Goal: Information Seeking & Learning: Learn about a topic

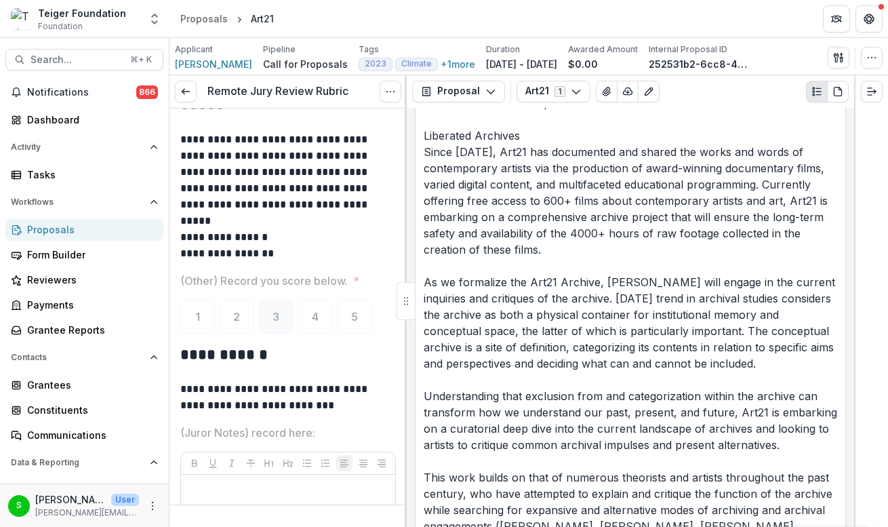
scroll to position [1672, 0]
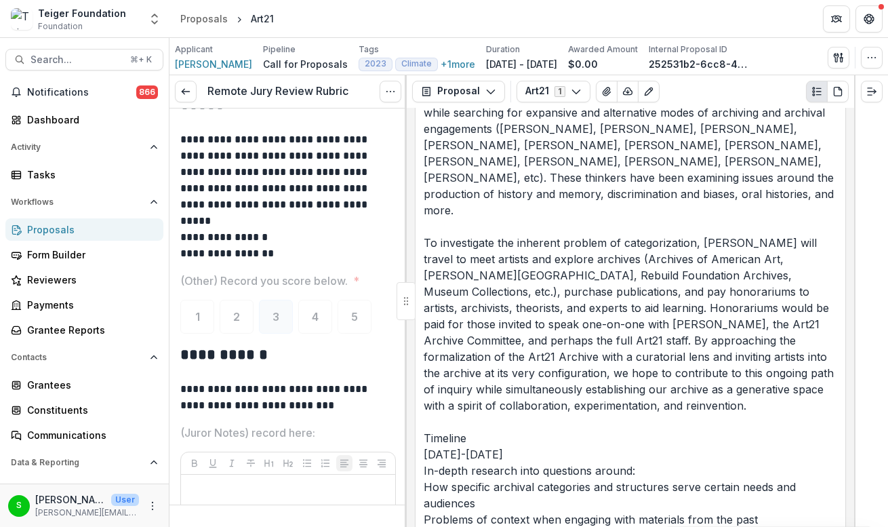
click at [572, 374] on p "[PERSON_NAME], Art21’s Assistant Curator, requests $50,000 from the Teiger Foun…" at bounding box center [631, 405] width 414 height 1546
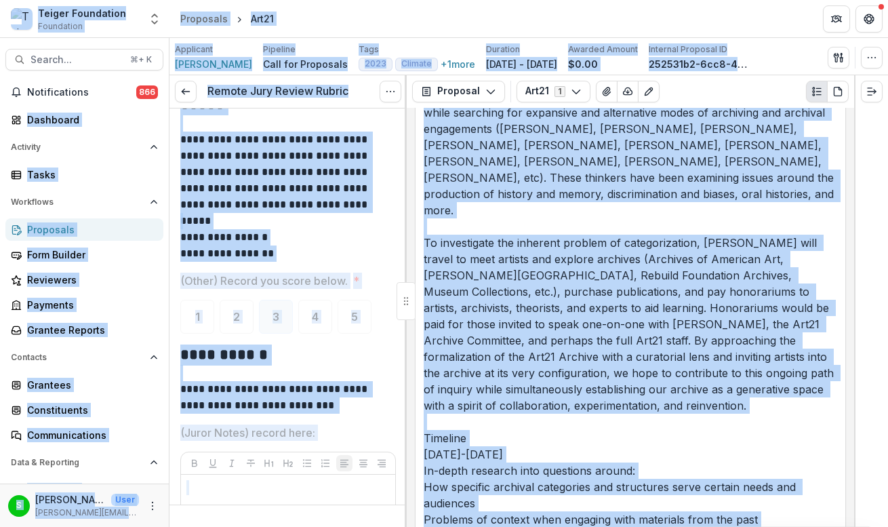
copy body "**********"
click at [512, 211] on p "[PERSON_NAME], Art21’s Assistant Curator, requests $50,000 from the Teiger Foun…" at bounding box center [631, 405] width 414 height 1546
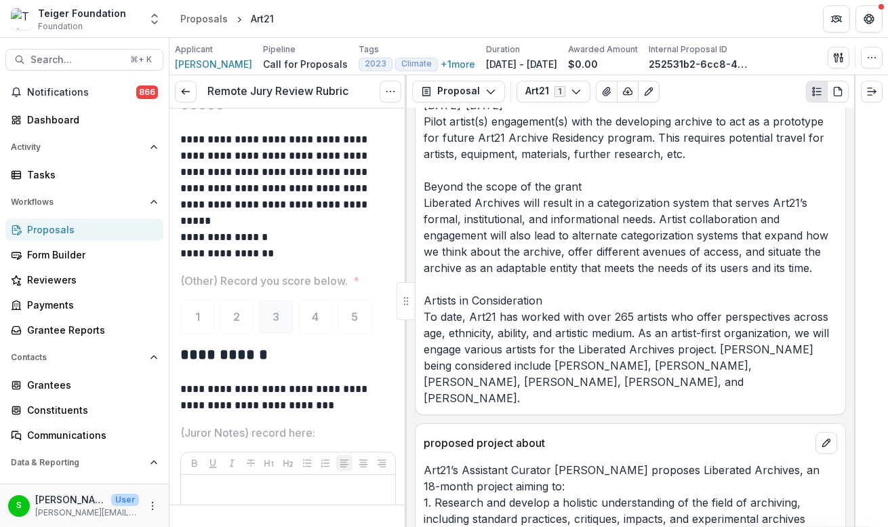
scroll to position [2465, 0]
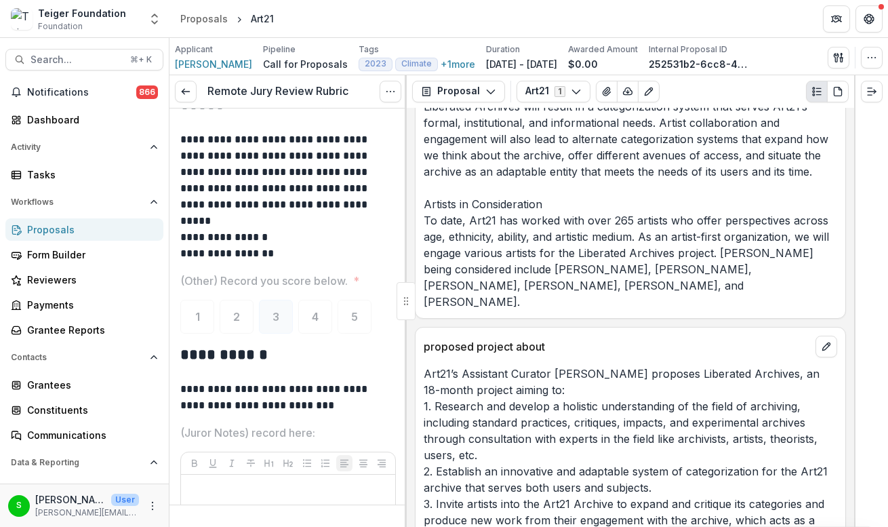
scroll to position [2678, 0]
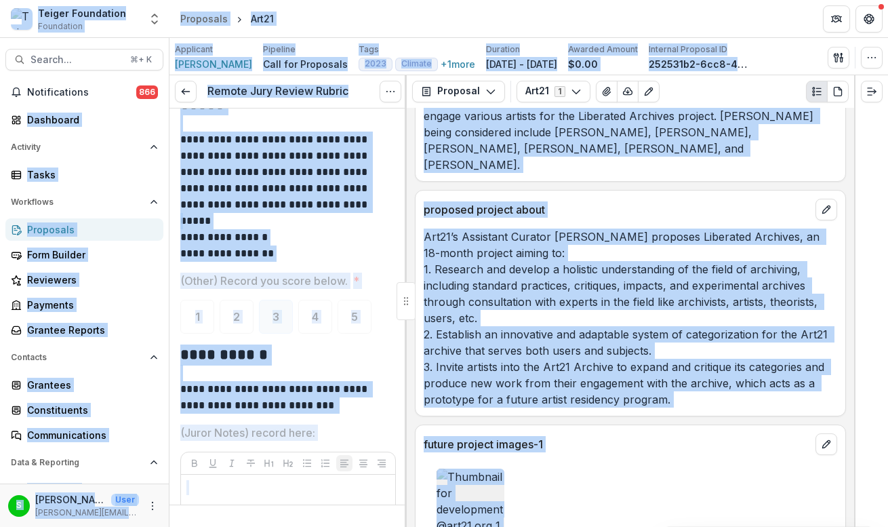
copy body "**********"
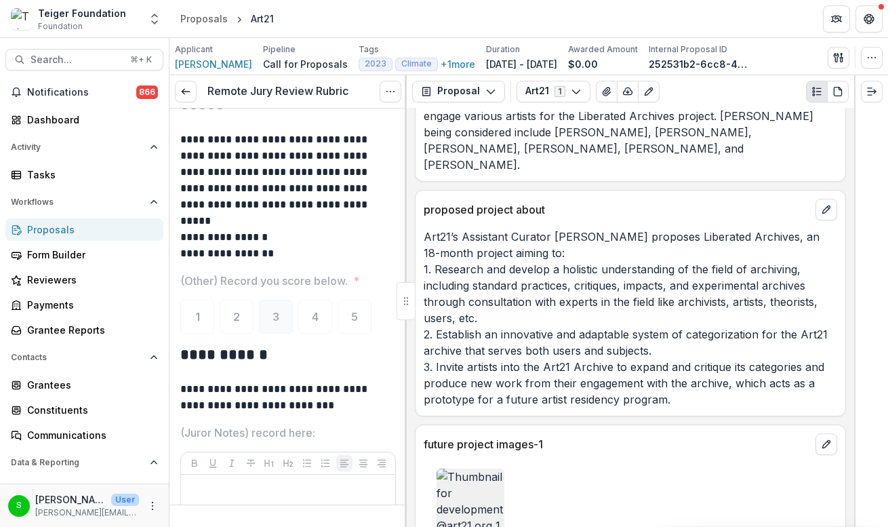
click at [520, 270] on p "Art21’s Assistant Curator [PERSON_NAME] proposes Liberated Archives, an 18-mont…" at bounding box center [631, 318] width 414 height 179
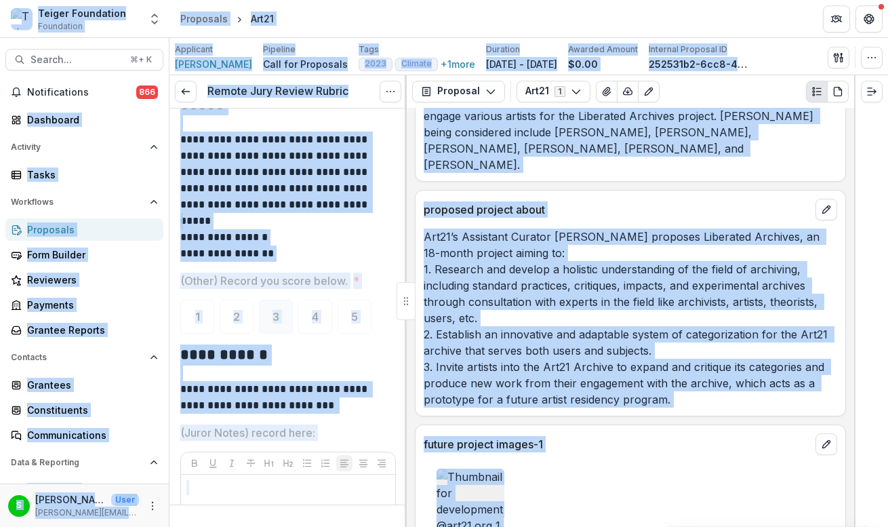
copy body "**********"
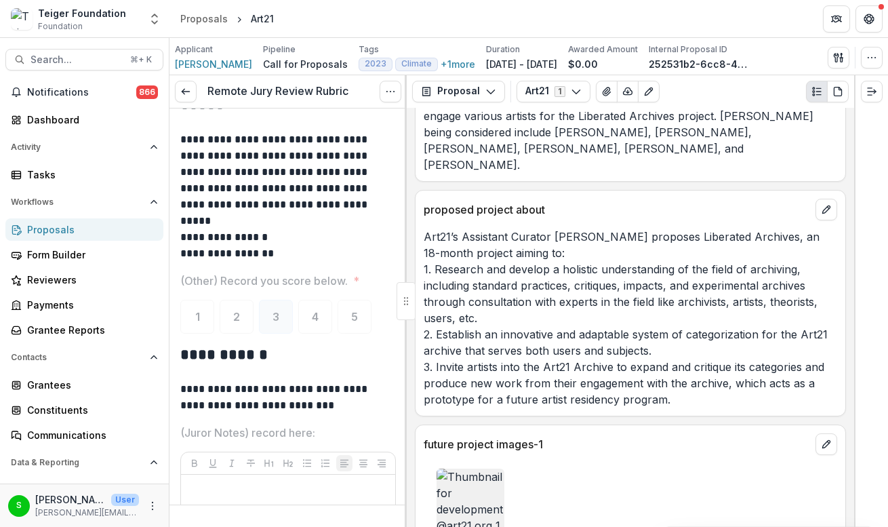
click at [530, 277] on p "Art21’s Assistant Curator [PERSON_NAME] proposes Liberated Archives, an 18-mont…" at bounding box center [631, 318] width 414 height 179
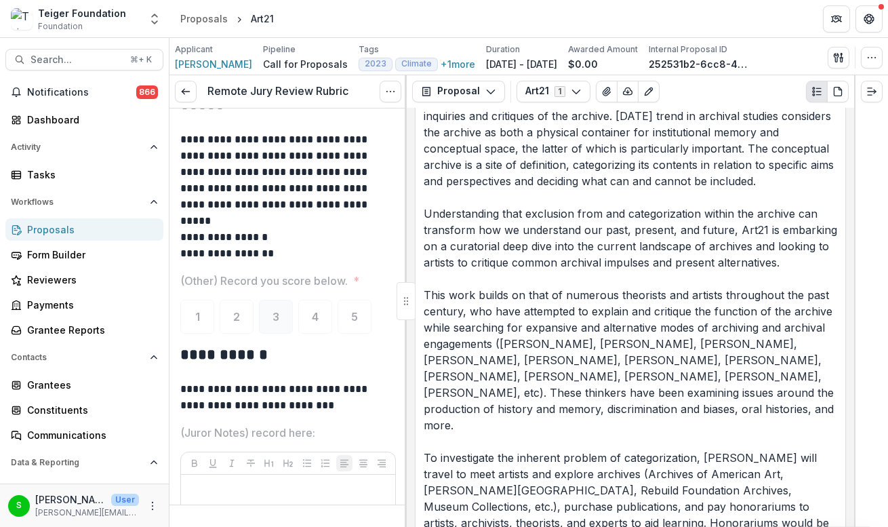
scroll to position [1526, 0]
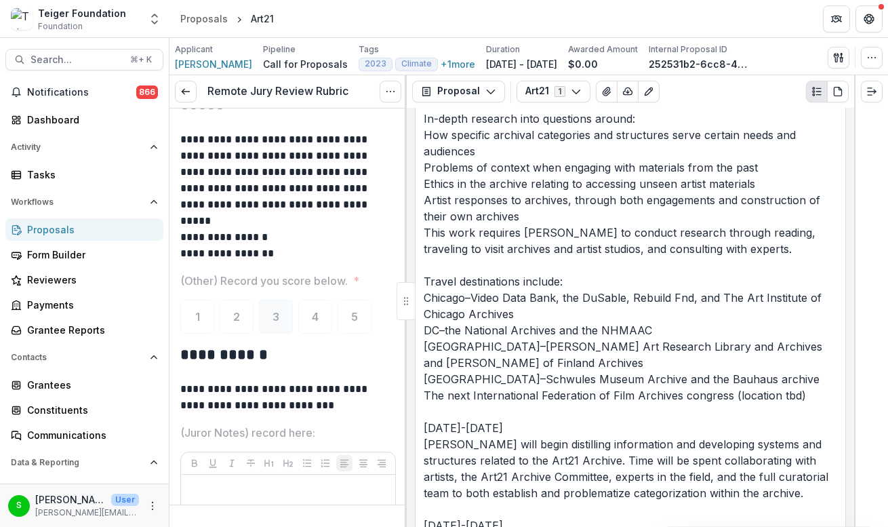
scroll to position [2246, 0]
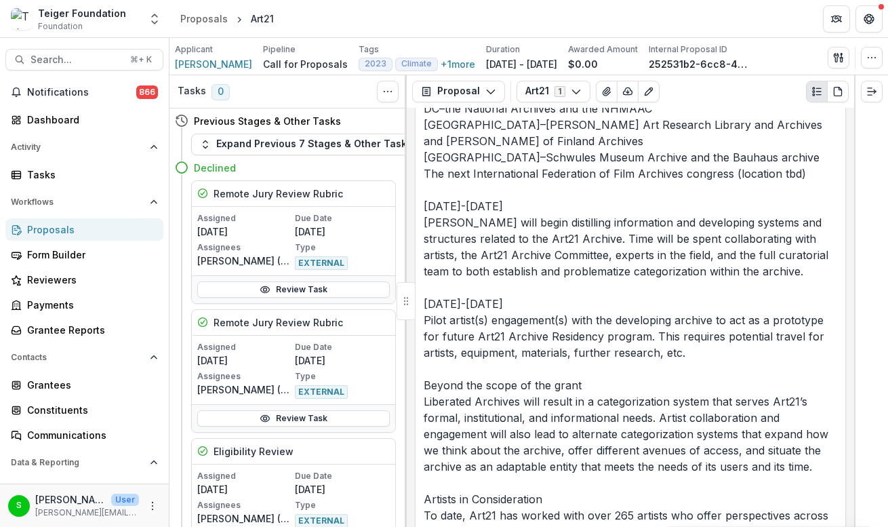
click at [74, 233] on div "Proposals" at bounding box center [89, 229] width 125 height 14
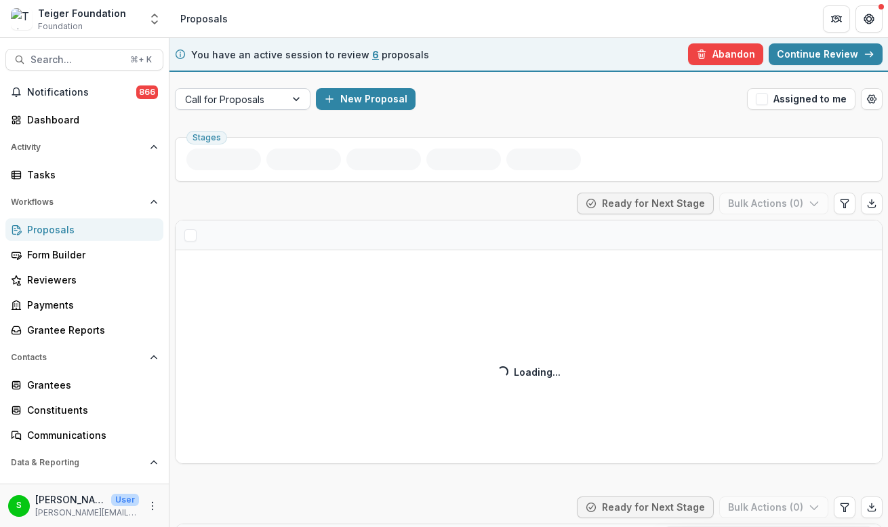
click at [266, 96] on div at bounding box center [230, 99] width 91 height 17
click at [272, 107] on div at bounding box center [230, 99] width 91 height 17
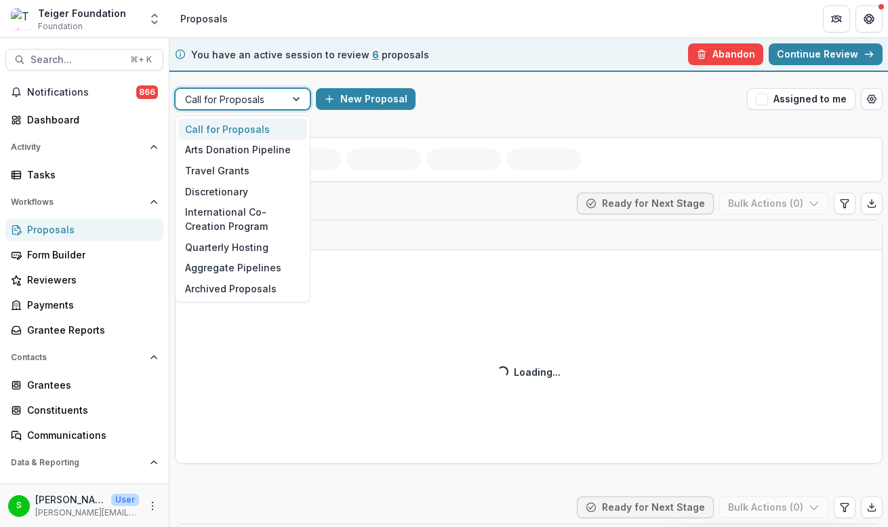
click at [255, 125] on div "Call for Proposals" at bounding box center [242, 129] width 129 height 21
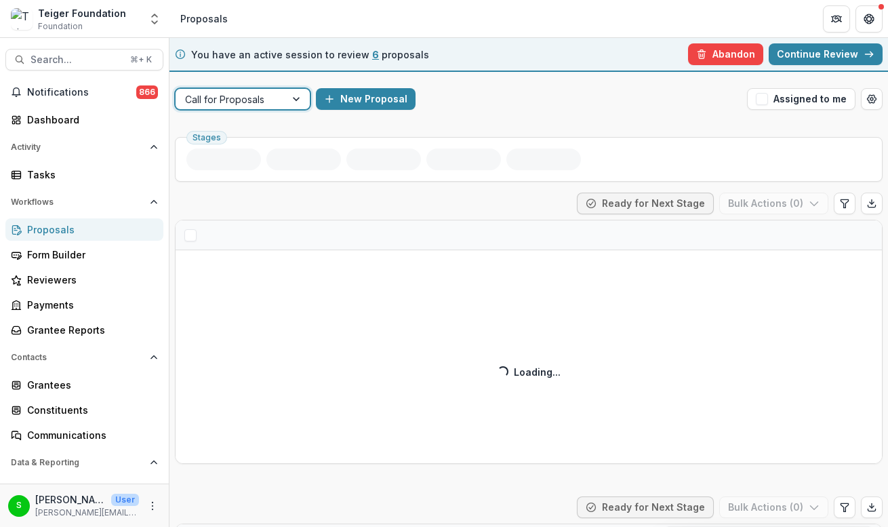
click at [271, 102] on div at bounding box center [230, 99] width 91 height 17
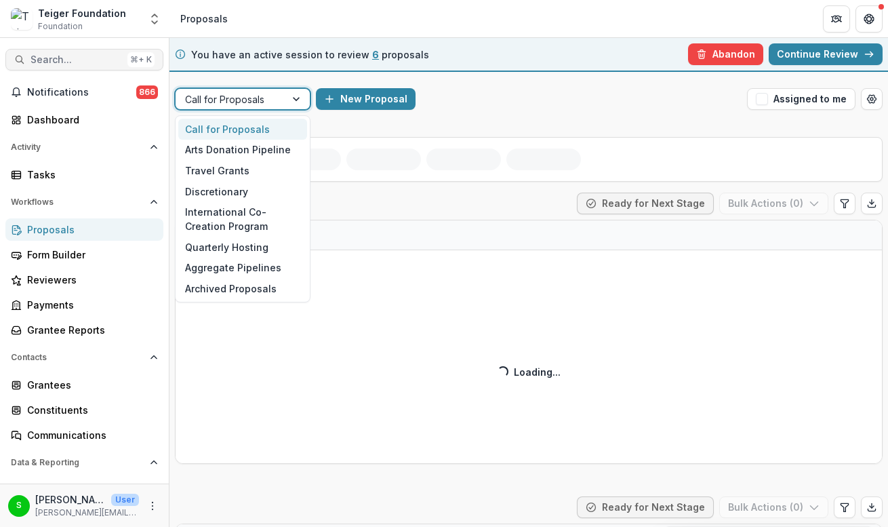
click at [92, 58] on span "Search..." at bounding box center [77, 60] width 92 height 12
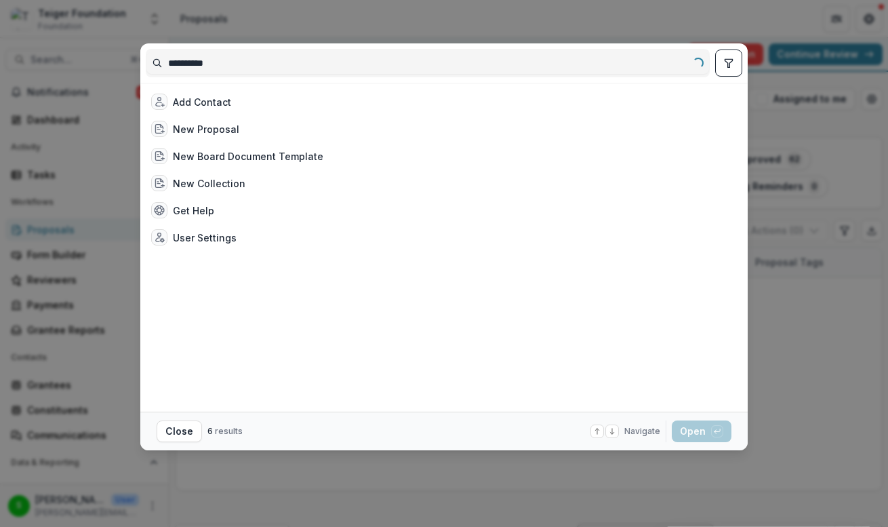
type input "**********"
type input "*"
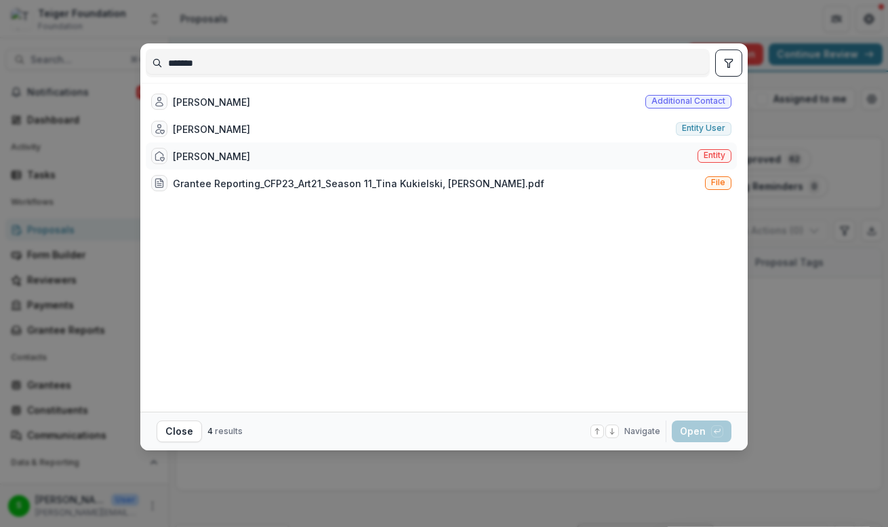
type input "*******"
click at [410, 149] on div "[PERSON_NAME] Entity" at bounding box center [441, 155] width 591 height 27
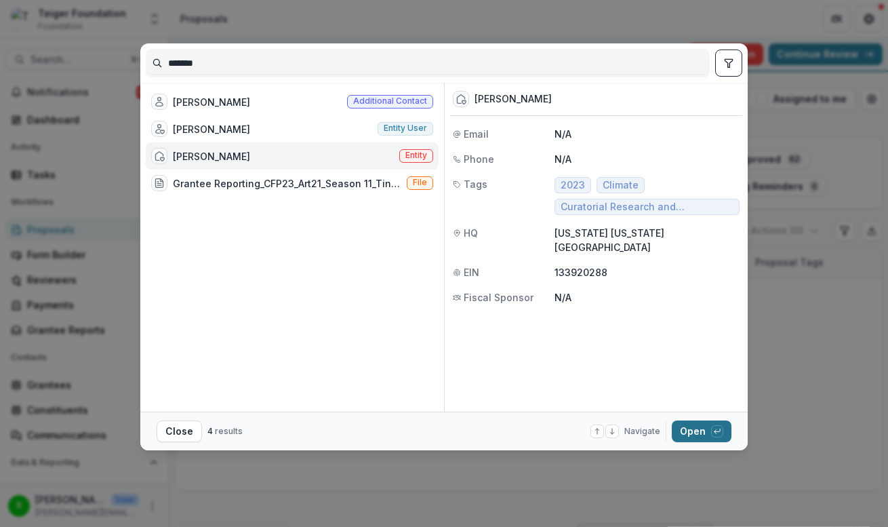
click at [687, 428] on button "Open with enter key" at bounding box center [702, 431] width 60 height 22
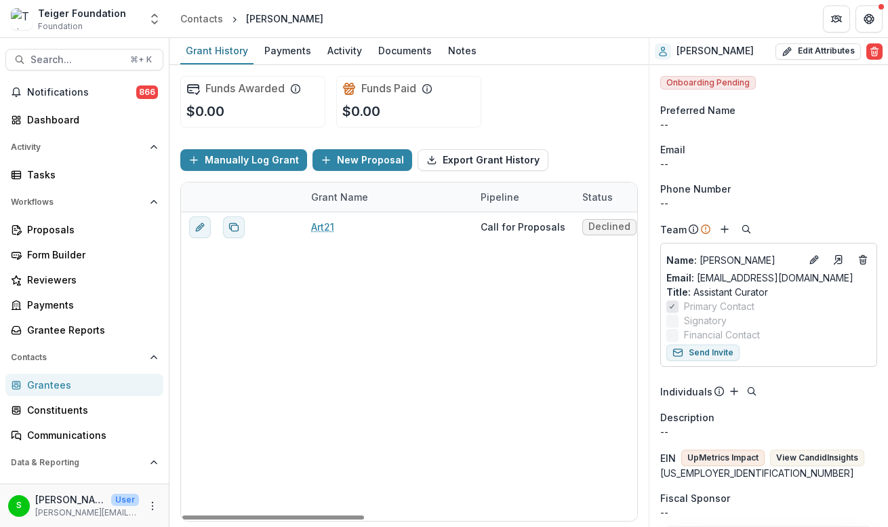
click at [371, 296] on div "Art21 Call for Proposals Declined $0.00 $0.00 [DATE] [DATE] $50,000.00" at bounding box center [750, 366] width 1139 height 309
click at [83, 64] on span "Search..." at bounding box center [77, 60] width 92 height 12
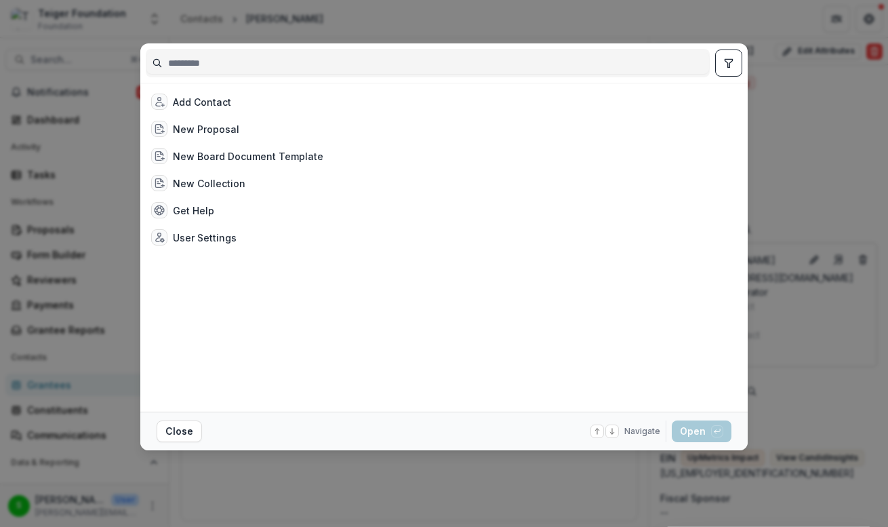
click at [402, 475] on div "Add Contact New Proposal New Board Document Template New Collection Get Help Us…" at bounding box center [444, 263] width 888 height 527
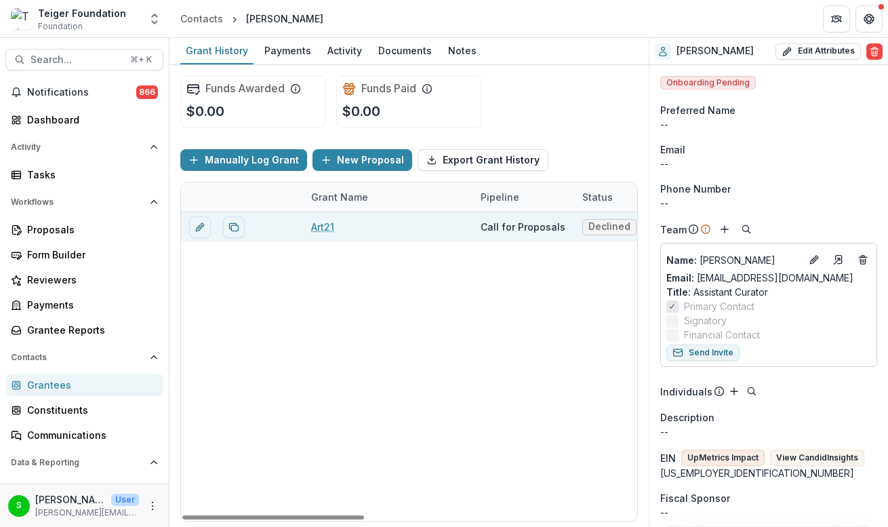
click at [325, 227] on link "Art21" at bounding box center [322, 227] width 23 height 14
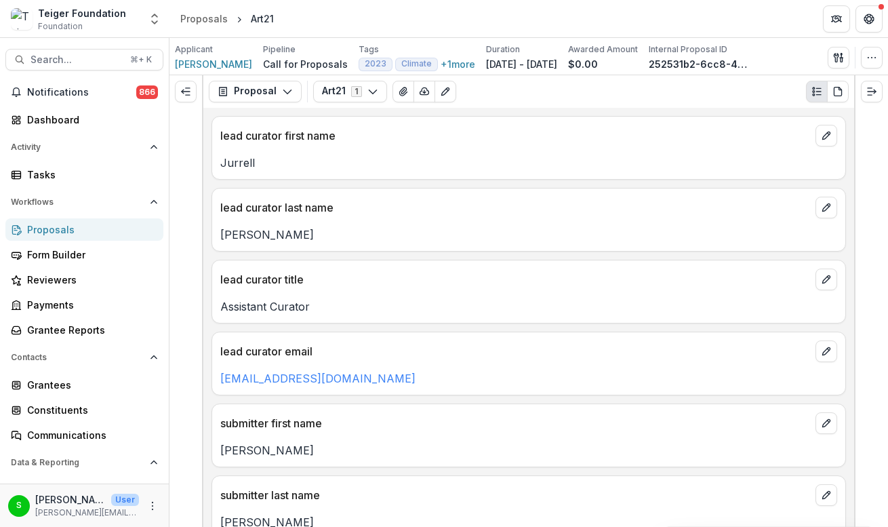
click at [260, 22] on div "Art21" at bounding box center [262, 19] width 23 height 14
click at [53, 68] on button "Search... ⌘ + K" at bounding box center [84, 60] width 158 height 22
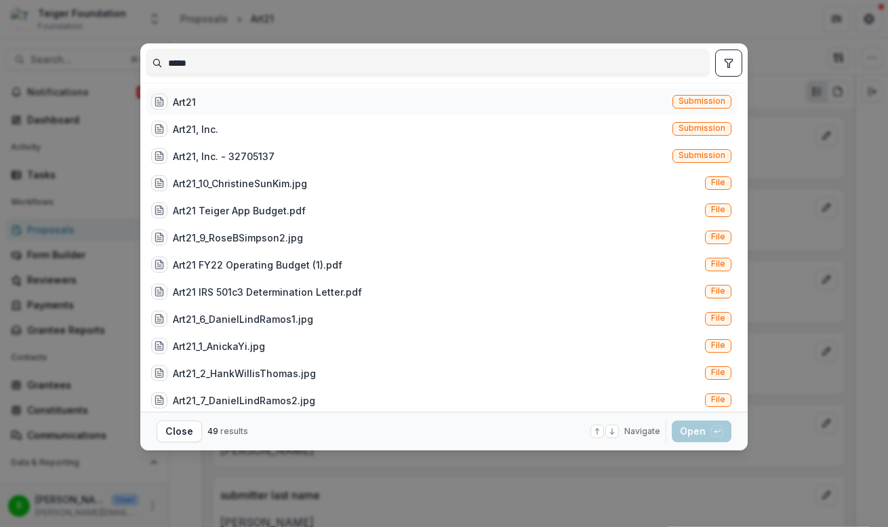
type input "*****"
click at [207, 95] on div "Art21 Submission" at bounding box center [441, 101] width 591 height 27
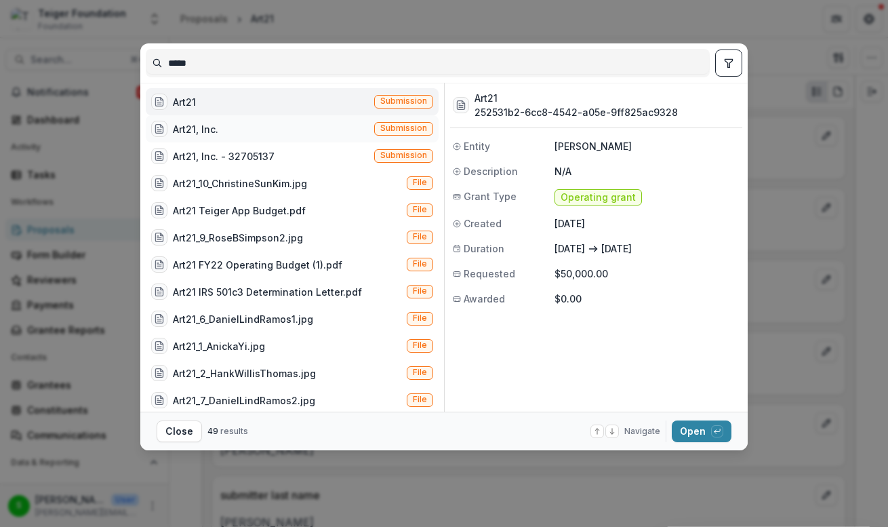
click at [235, 132] on div "Art21, Inc. Submission" at bounding box center [292, 128] width 293 height 27
click at [229, 107] on div "Art21 Submission" at bounding box center [292, 101] width 293 height 27
click at [229, 140] on div "Art21, Inc. Submission" at bounding box center [292, 128] width 293 height 27
click at [296, 116] on div "Art21, Inc. Submission" at bounding box center [292, 128] width 293 height 27
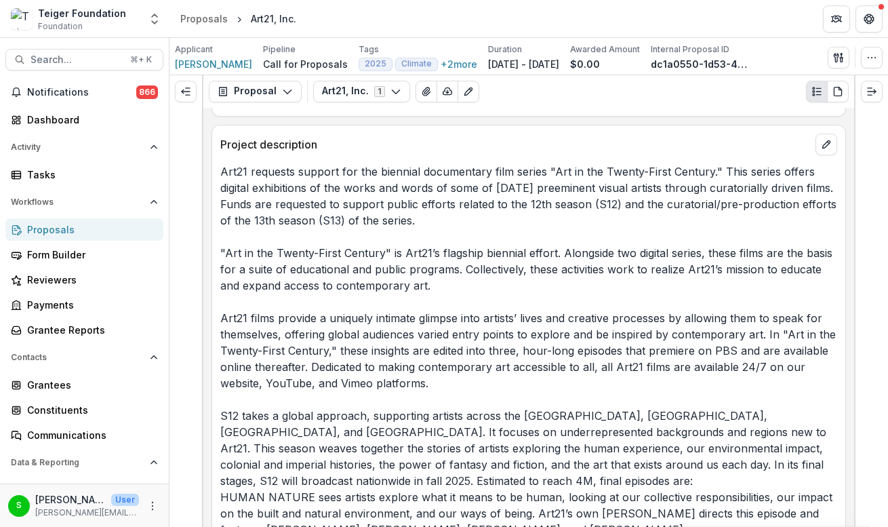
scroll to position [3090, 0]
click at [283, 153] on div "Project description" at bounding box center [528, 139] width 633 height 30
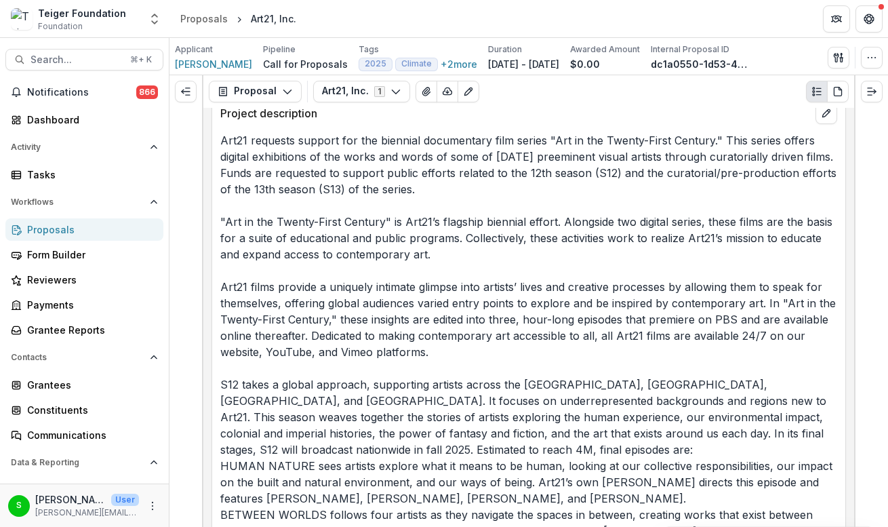
scroll to position [3119, 0]
click at [55, 61] on span "Search..." at bounding box center [77, 60] width 92 height 12
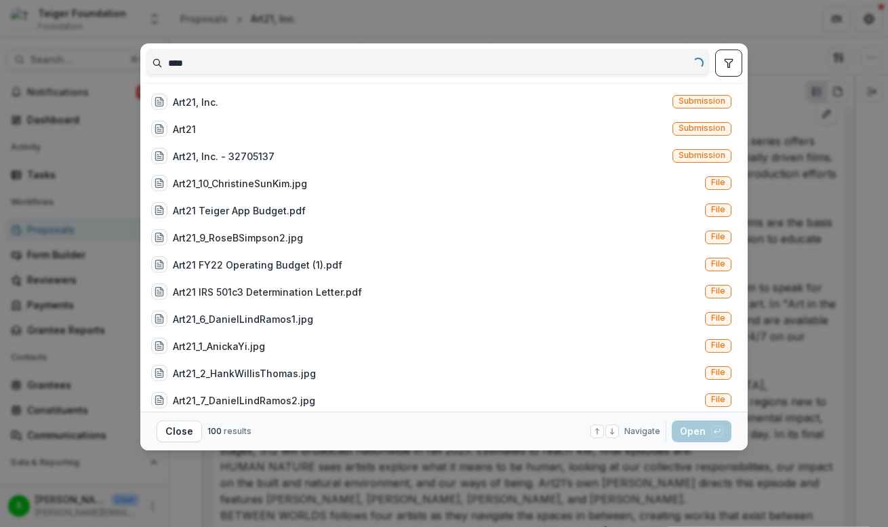
type input "*****"
click at [788, 427] on div "***** Art21 Submission Art21, Inc. Submission Art21, Inc. - 32705137 Submission…" at bounding box center [444, 263] width 888 height 527
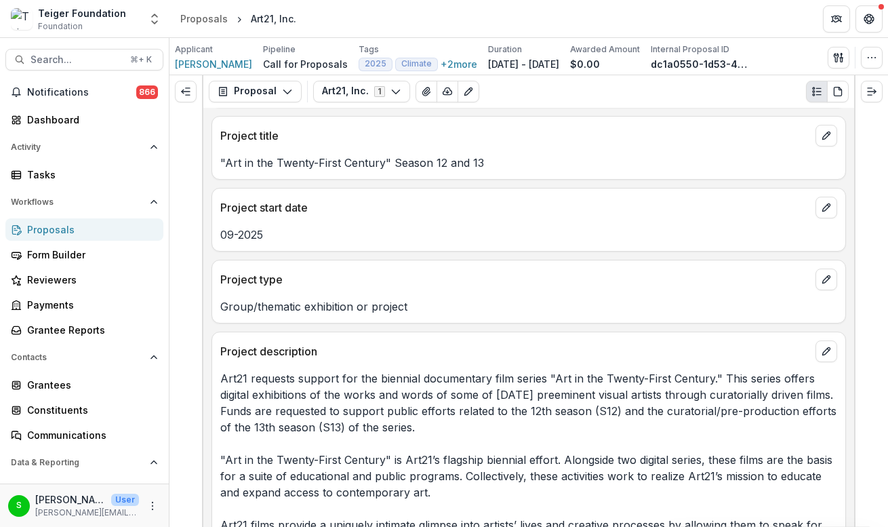
scroll to position [3172, 0]
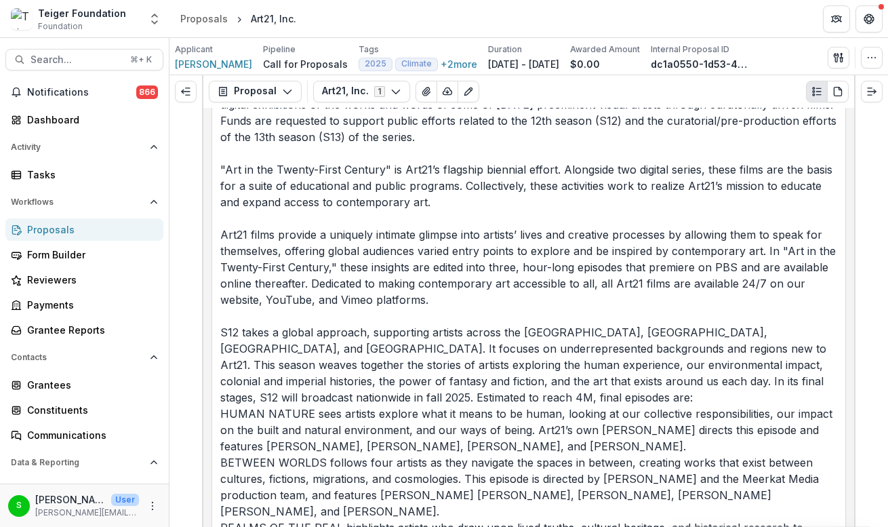
click at [293, 64] on p "Call for Proposals" at bounding box center [305, 64] width 85 height 14
click at [70, 227] on div "Proposals" at bounding box center [89, 229] width 125 height 14
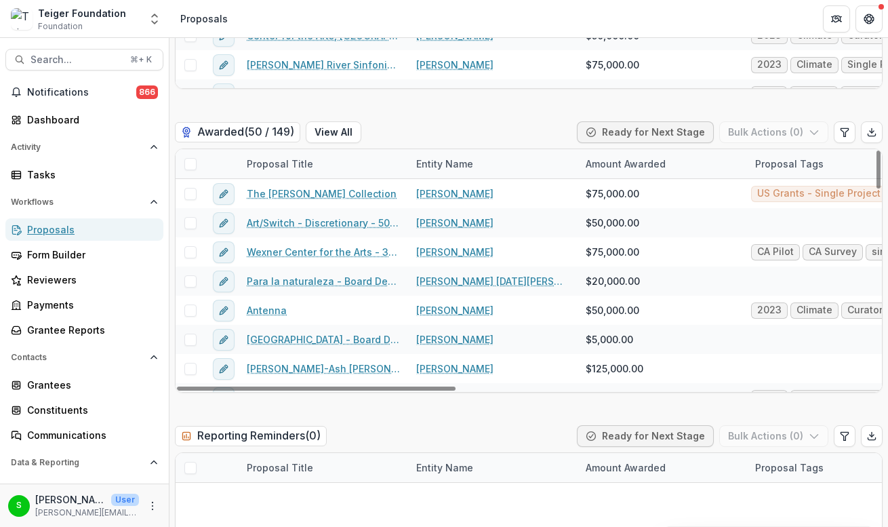
scroll to position [2214, 0]
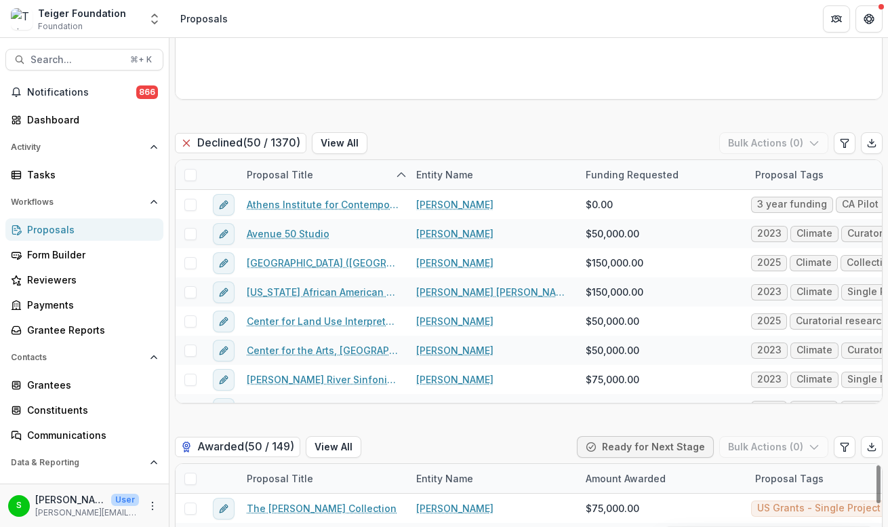
click at [445, 133] on div "Declined ( 50 / 1370 ) View All Bulk Actions ( 0 )" at bounding box center [529, 145] width 708 height 27
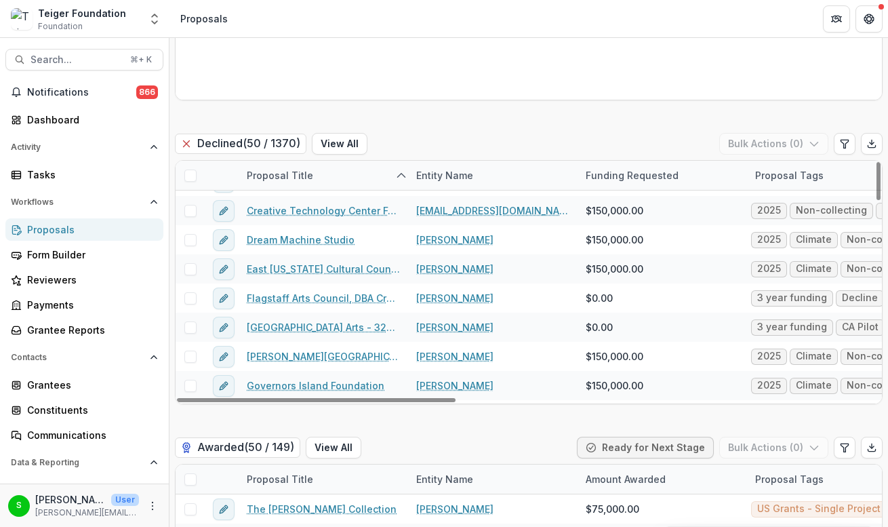
scroll to position [776, 0]
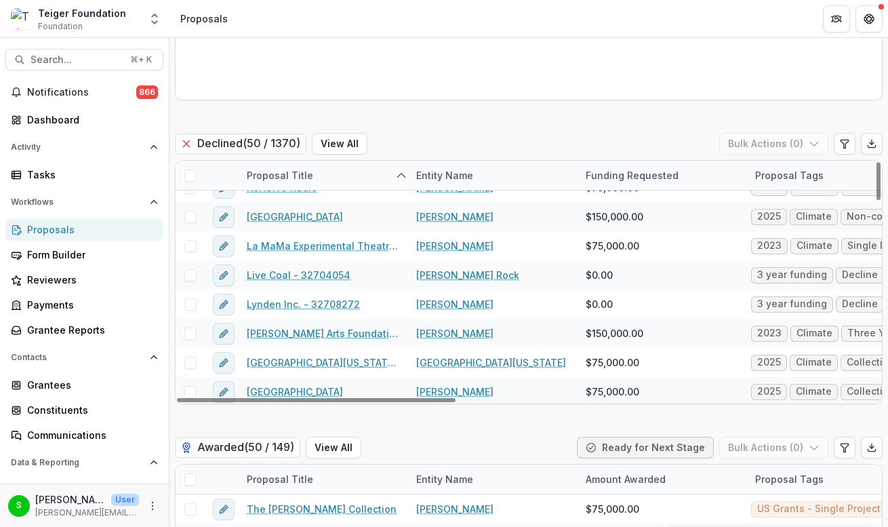
click at [298, 170] on div "Proposal Title" at bounding box center [280, 175] width 83 height 14
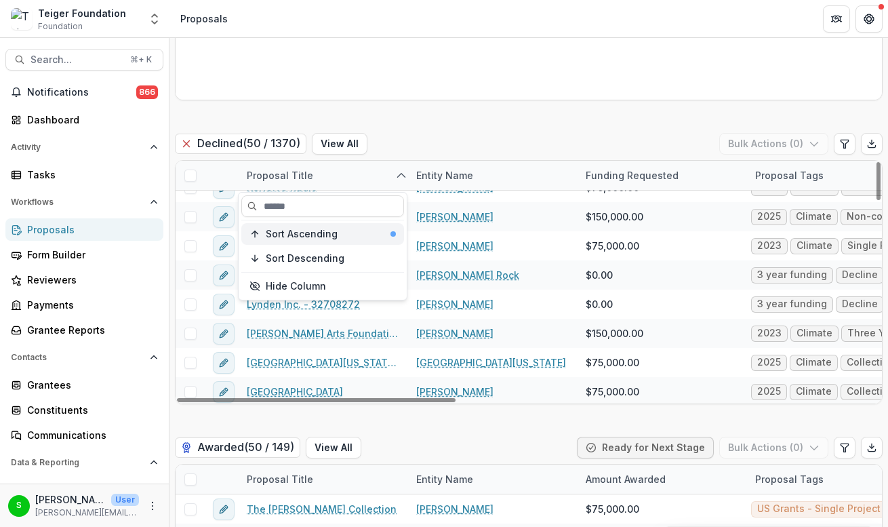
click at [297, 237] on span "Sort Ascending" at bounding box center [302, 235] width 72 height 12
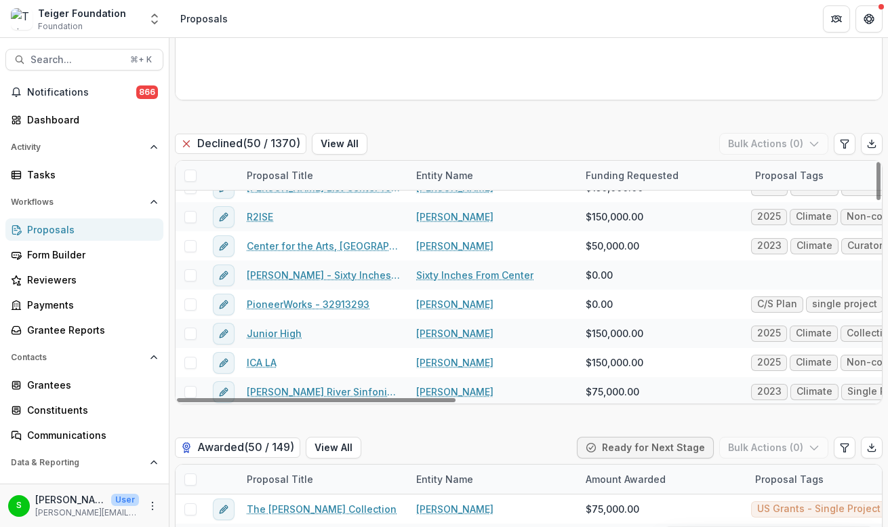
click at [436, 135] on div "Declined ( 50 / 1370 ) View All Bulk Actions ( 0 )" at bounding box center [529, 146] width 708 height 27
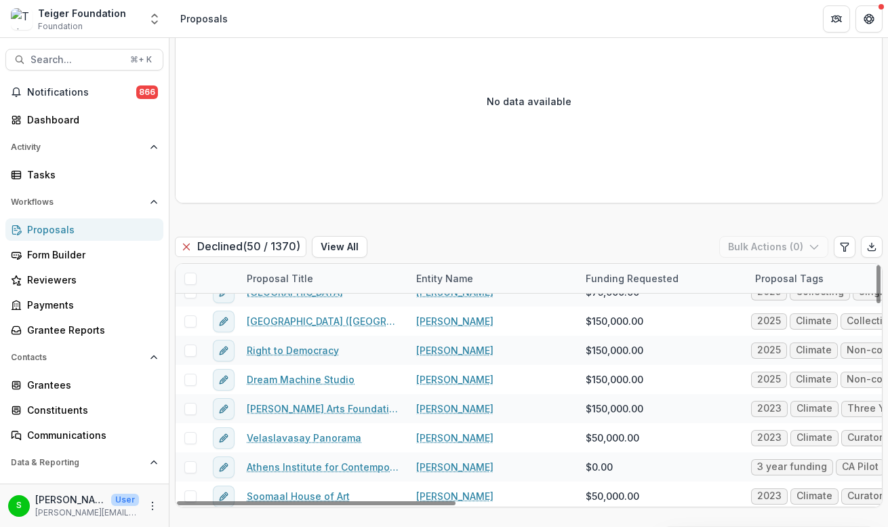
scroll to position [151, 0]
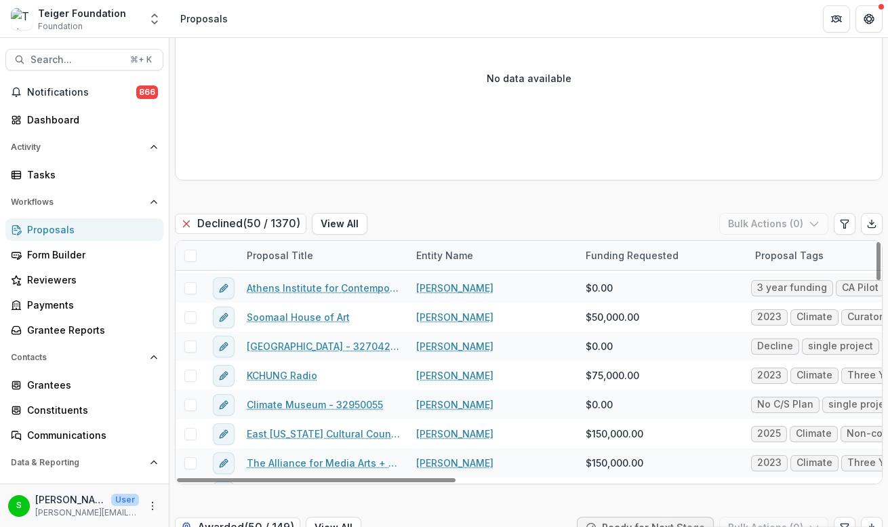
scroll to position [465, 0]
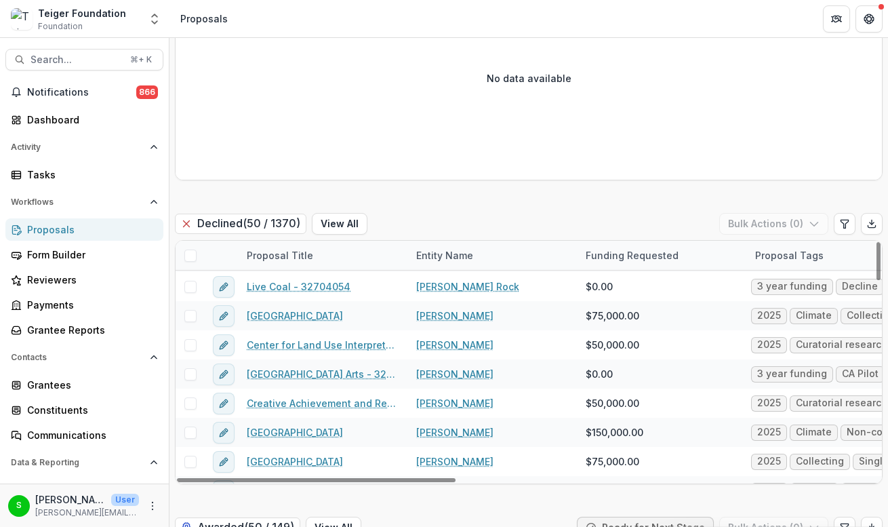
click at [281, 262] on div "Proposal Title" at bounding box center [280, 255] width 83 height 14
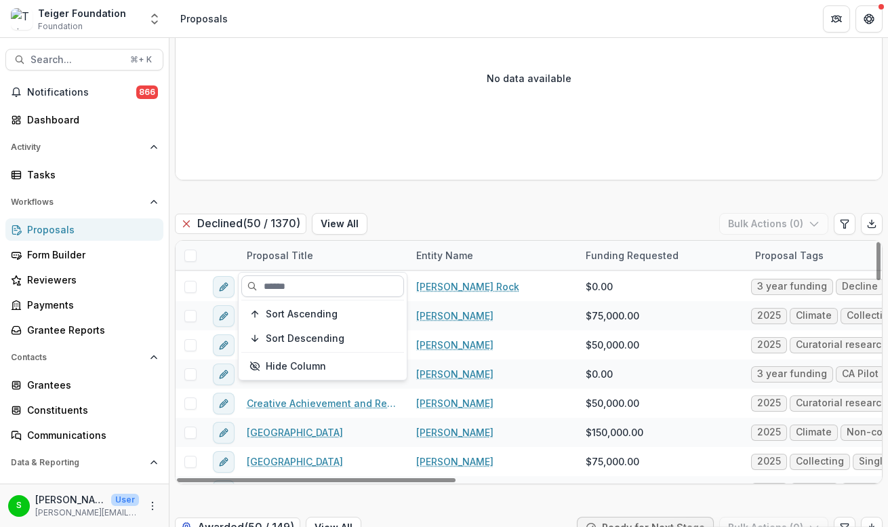
click at [285, 283] on input at bounding box center [322, 286] width 163 height 22
type input "*****"
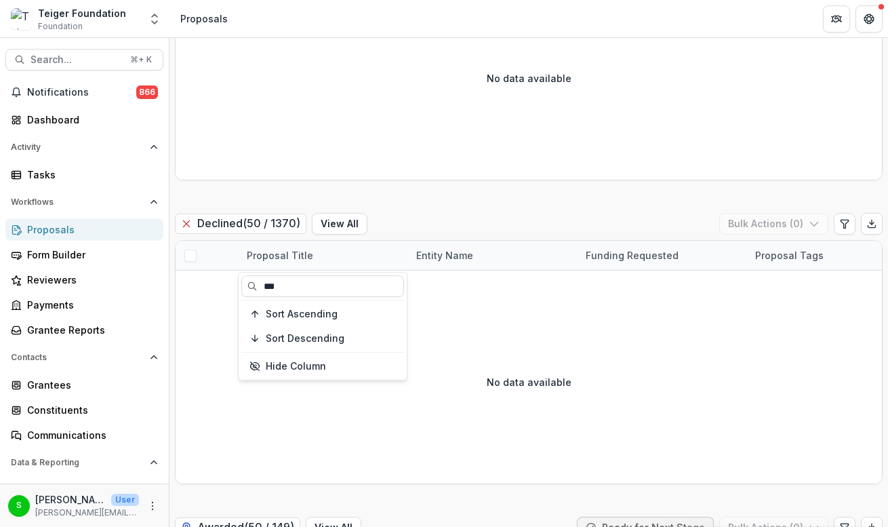
type input "****"
click at [453, 217] on div "Declined ( 50 / 1370 ) View All Bulk Actions ( 0 )" at bounding box center [529, 226] width 708 height 27
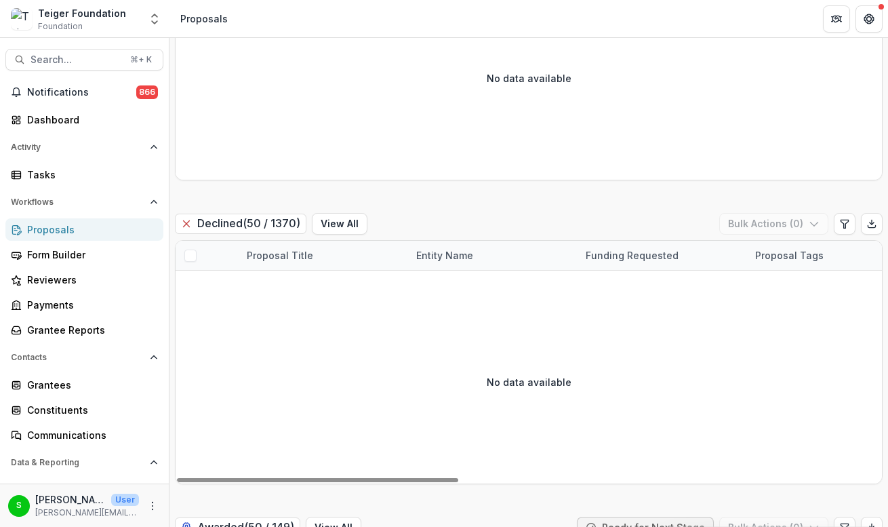
click at [297, 255] on div "Proposal Title" at bounding box center [280, 255] width 83 height 14
click at [298, 289] on input "****" at bounding box center [322, 286] width 163 height 22
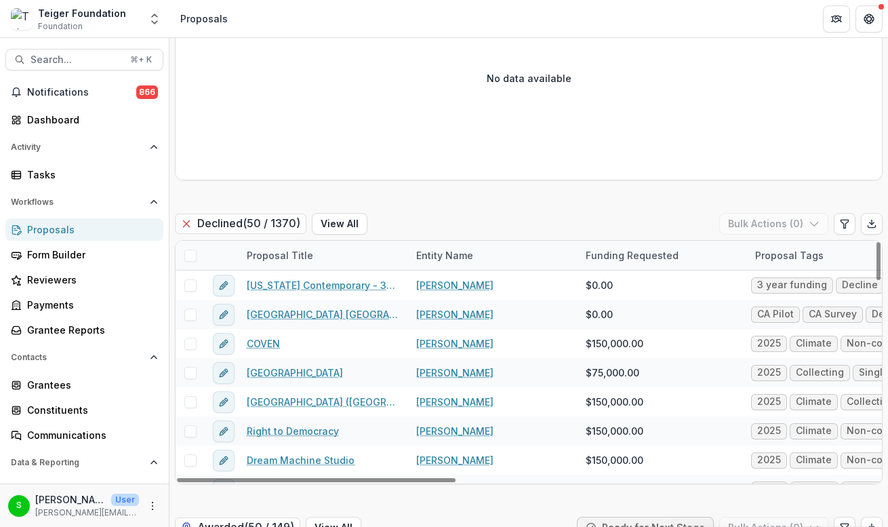
click at [433, 215] on div "Declined ( 50 / 1370 ) View All Bulk Actions ( 0 )" at bounding box center [529, 226] width 708 height 27
click at [439, 258] on div "Entity Name" at bounding box center [444, 255] width 73 height 14
click at [441, 280] on input at bounding box center [492, 286] width 163 height 22
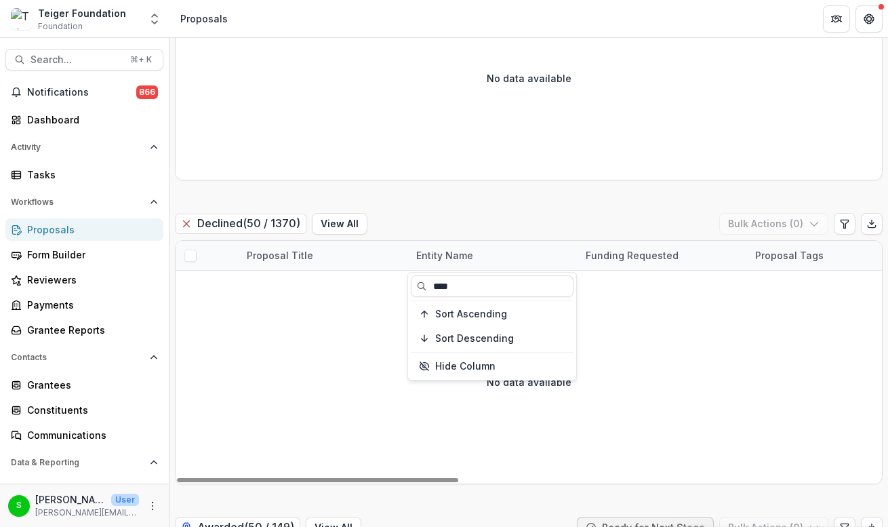
type input "****"
click at [454, 260] on div "Entity Name" at bounding box center [444, 255] width 73 height 14
click at [456, 285] on input "****" at bounding box center [492, 286] width 163 height 22
type input "****"
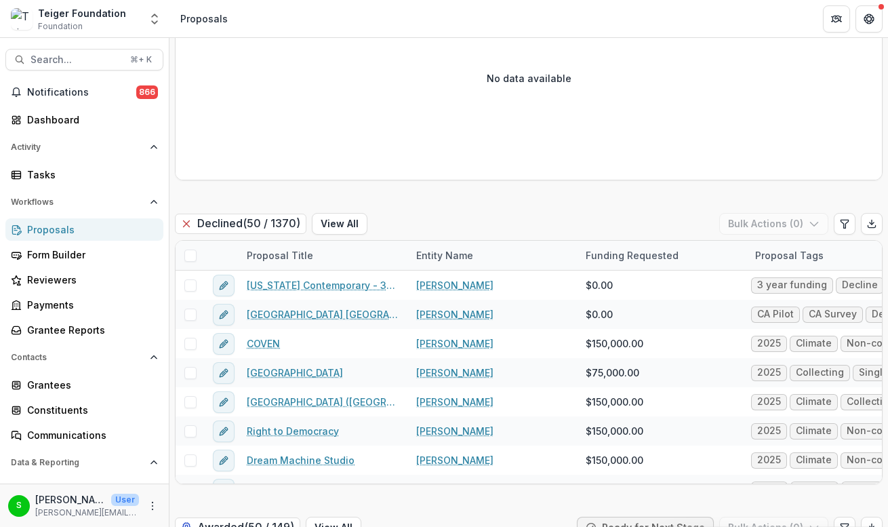
click at [474, 220] on div "Declined ( 50 / 1370 ) View All Bulk Actions ( 0 )" at bounding box center [529, 226] width 708 height 27
click at [452, 252] on div "Entity Name" at bounding box center [444, 255] width 73 height 14
click at [453, 283] on input at bounding box center [492, 286] width 163 height 22
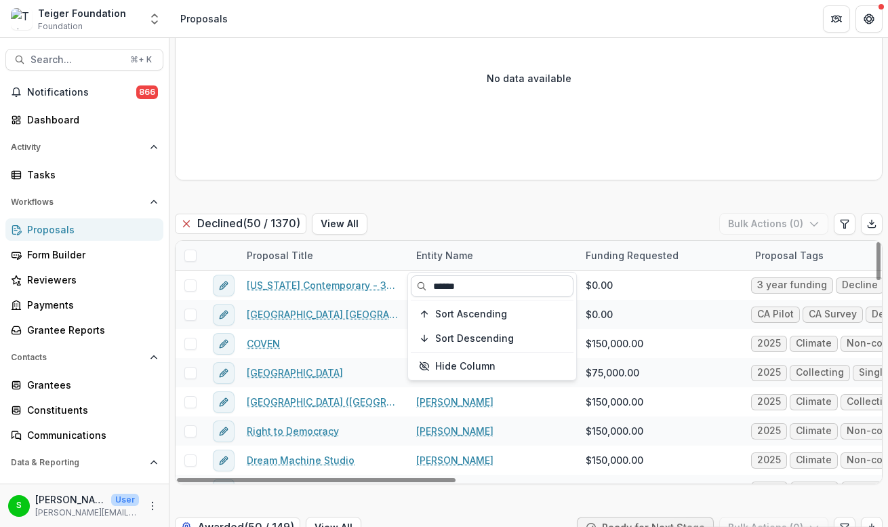
type input "*******"
type input "****"
click at [464, 215] on div "Declined ( 50 / 1370 ) View All Bulk Actions ( 0 )" at bounding box center [529, 226] width 708 height 27
click at [317, 257] on div "Proposal Title" at bounding box center [324, 255] width 170 height 29
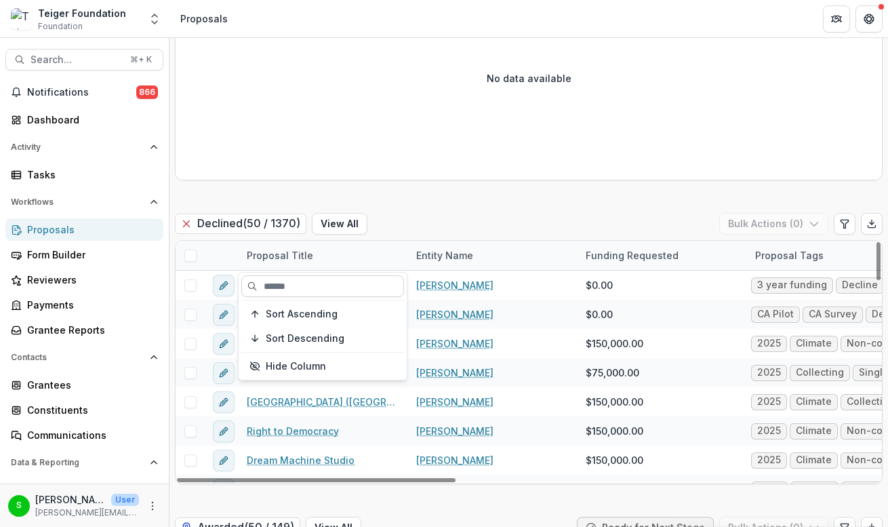
click at [315, 279] on input at bounding box center [322, 286] width 163 height 22
type input "*****"
click at [460, 260] on div "Entity Name" at bounding box center [444, 255] width 73 height 14
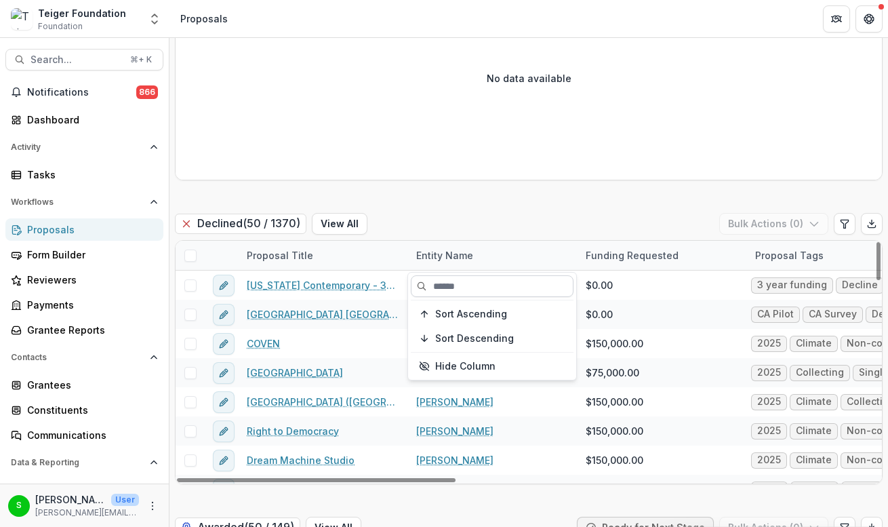
click at [451, 280] on input at bounding box center [492, 286] width 163 height 22
type input "****"
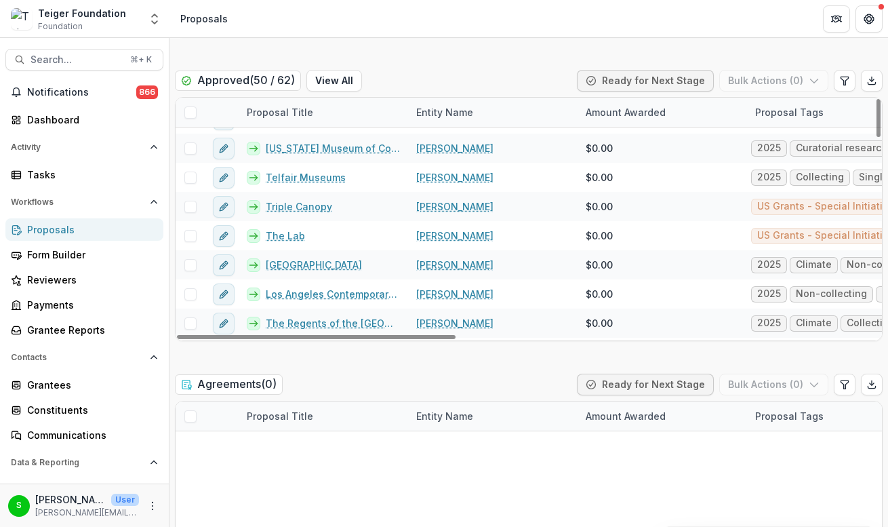
scroll to position [949, 0]
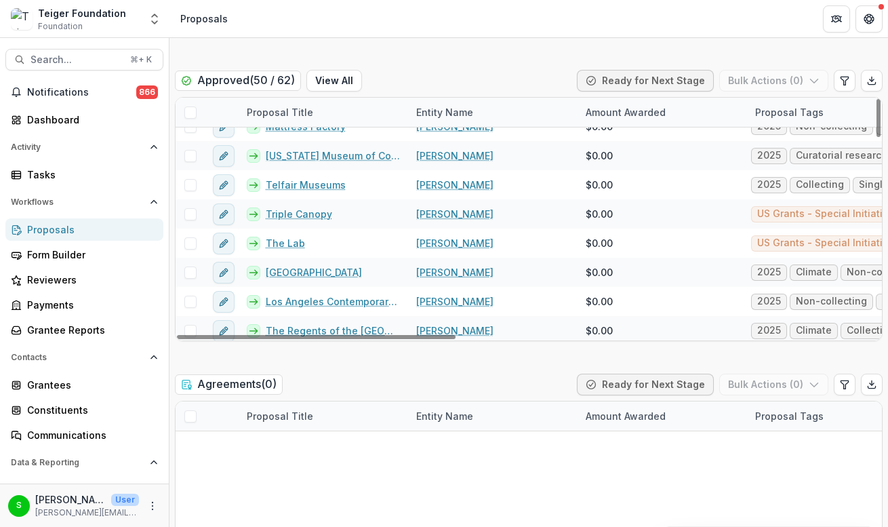
click at [463, 66] on div "Eligibility Review ( 0 ) Ready for Next Stage Bulk Actions ( 0 ) Proposal Title…" at bounding box center [529, 358] width 708 height 3006
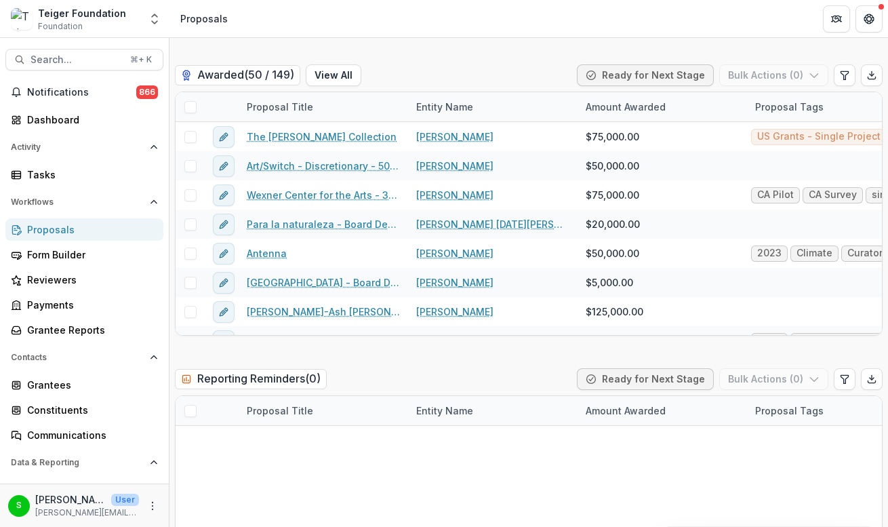
scroll to position [2481, 0]
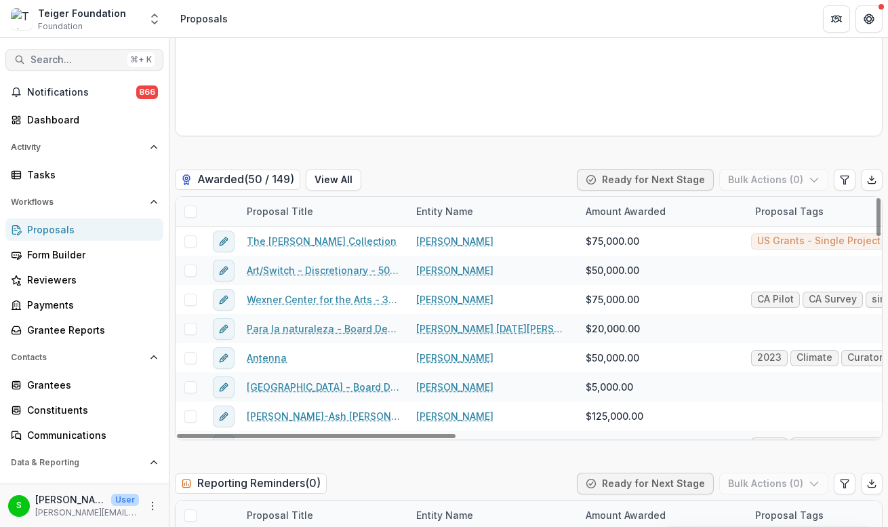
click at [66, 70] on button "Search... ⌘ + K" at bounding box center [84, 60] width 158 height 22
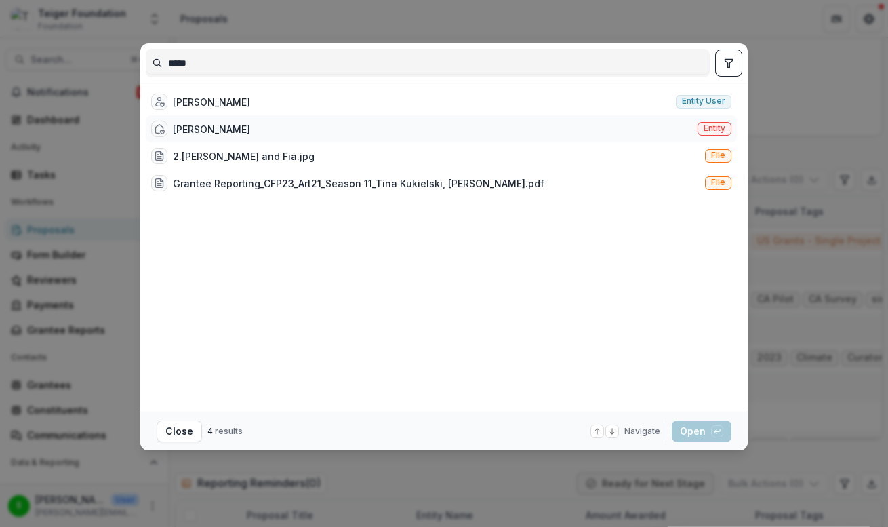
type input "****"
click at [243, 132] on div "[PERSON_NAME] Entity" at bounding box center [441, 128] width 591 height 27
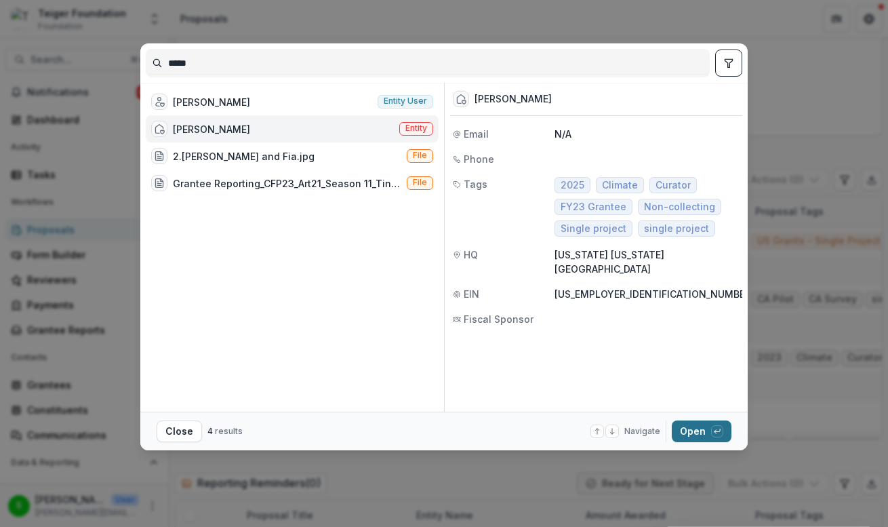
click at [678, 429] on button "Open with enter key" at bounding box center [702, 431] width 60 height 22
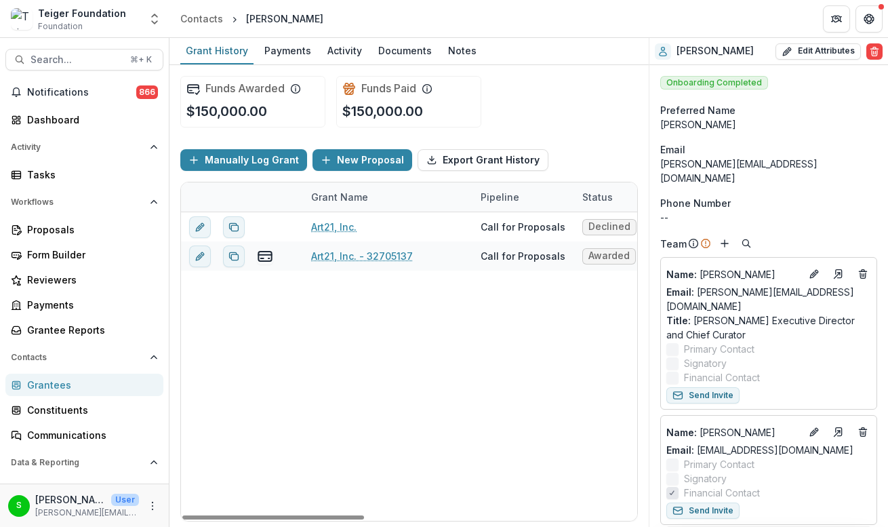
click at [446, 313] on div "Art21, Inc. Call for Proposals Declined $0.00 $0.00 [DATE] [DATE] $150,000.00 A…" at bounding box center [750, 366] width 1139 height 309
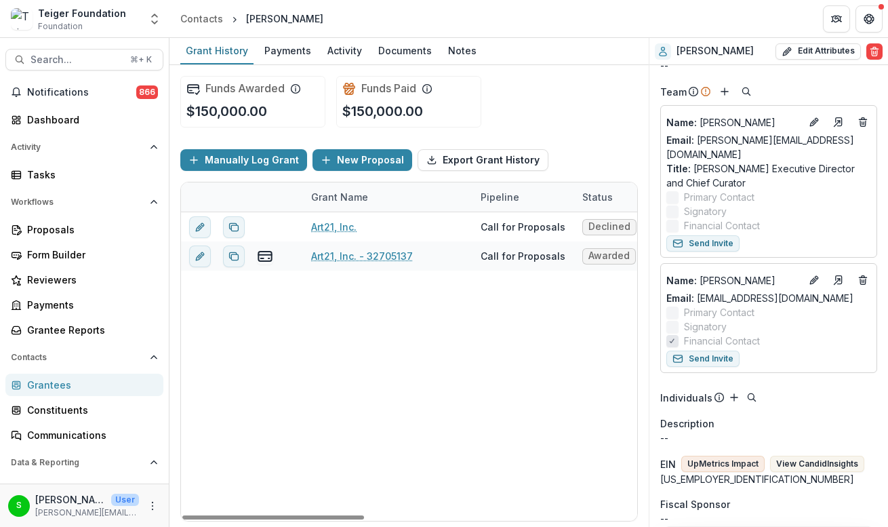
scroll to position [258, 0]
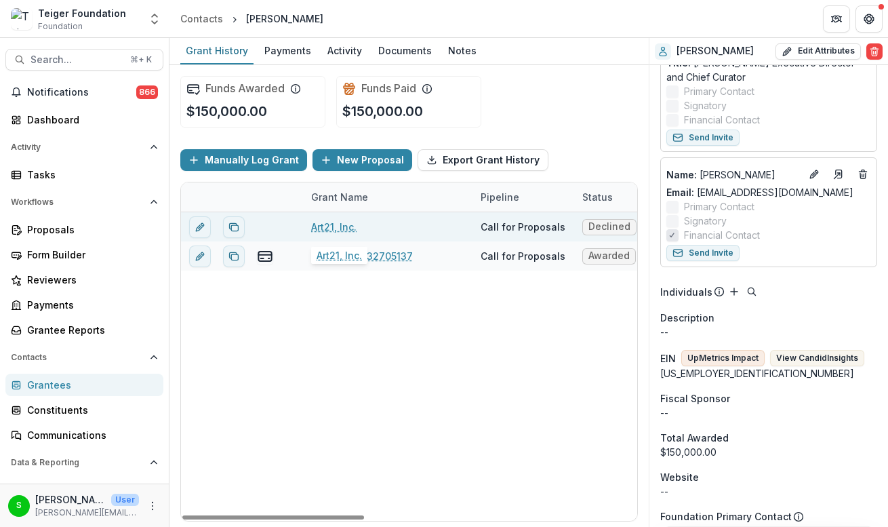
click at [328, 226] on link "Art21, Inc." at bounding box center [333, 227] width 45 height 14
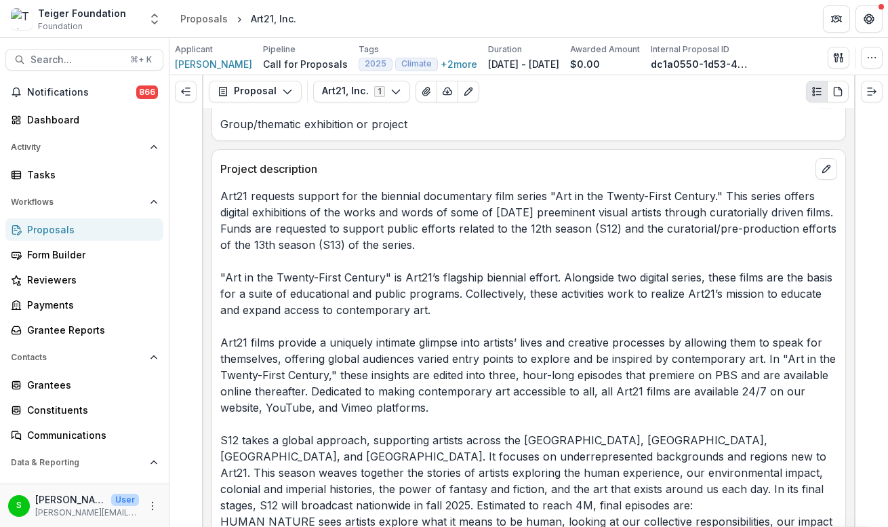
scroll to position [2998, 0]
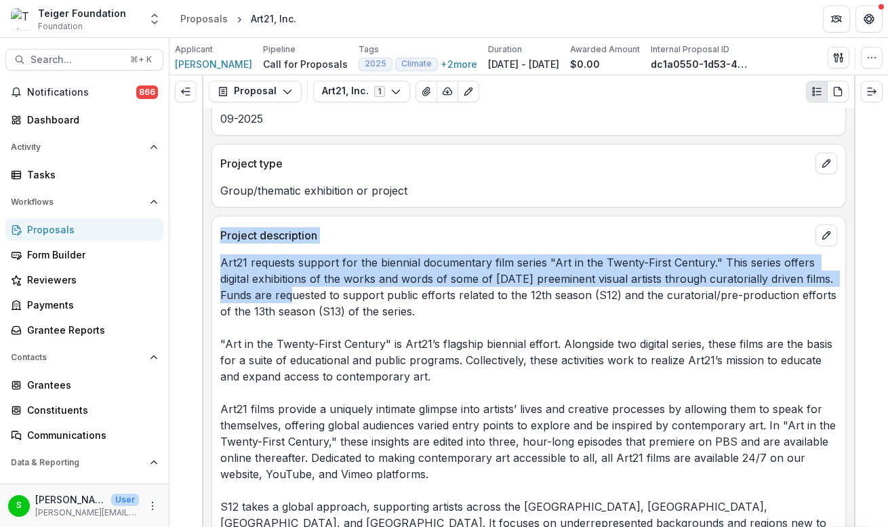
drag, startPoint x: 222, startPoint y: 235, endPoint x: 286, endPoint y: 300, distance: 90.6
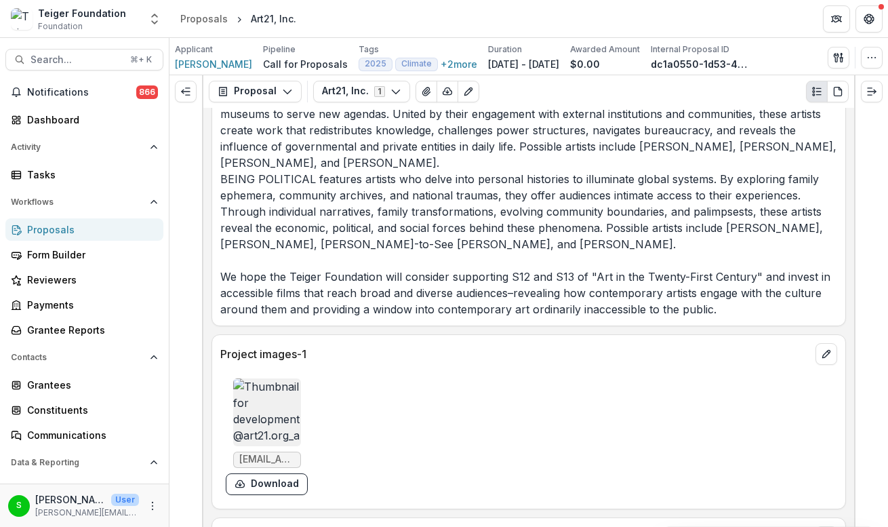
scroll to position [3864, 0]
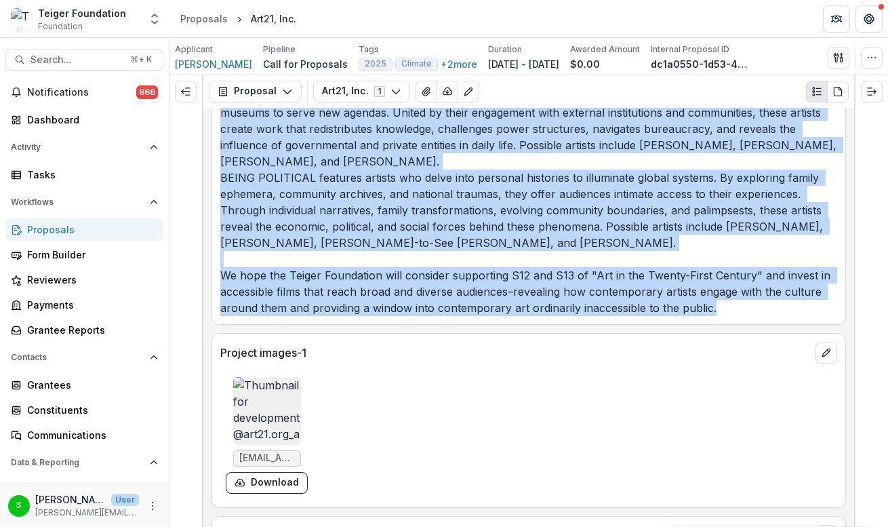
copy div "Loremip dolorsitame Con11 adipisci elitsed doe tem incididu utlaboreetd magn al…"
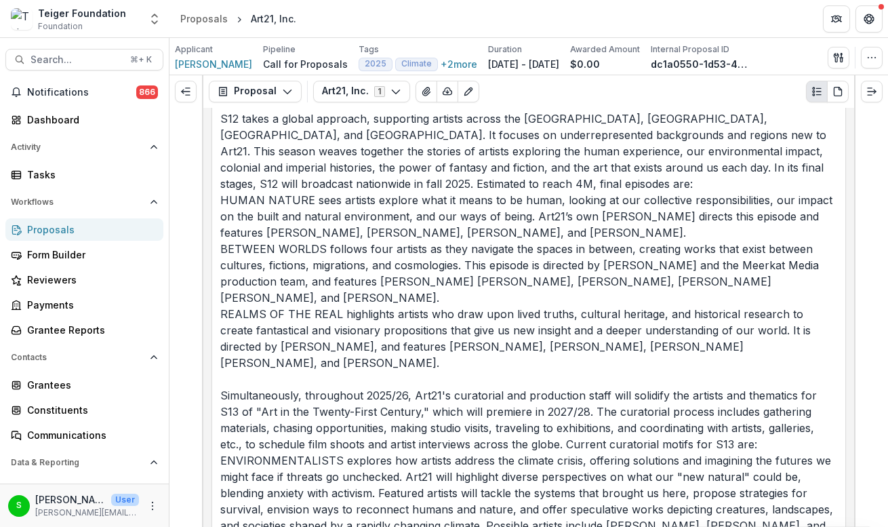
scroll to position [3191, 0]
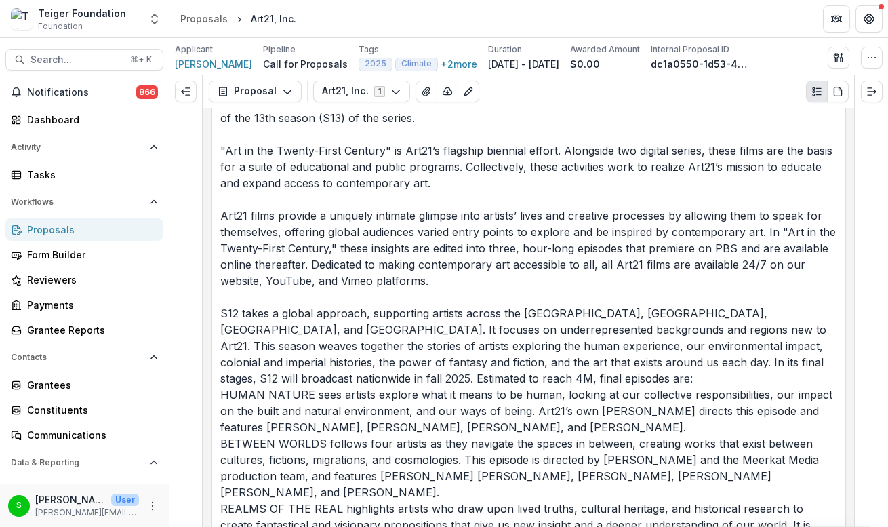
click at [725, 260] on p "Art21 requests support for the biennial documentary film series "Art in the Twe…" at bounding box center [528, 525] width 617 height 928
click at [622, 345] on p "Art21 requests support for the biennial documentary film series "Art in the Twe…" at bounding box center [528, 525] width 617 height 928
click at [557, 279] on p "Art21 requests support for the biennial documentary film series "Art in the Twe…" at bounding box center [528, 525] width 617 height 928
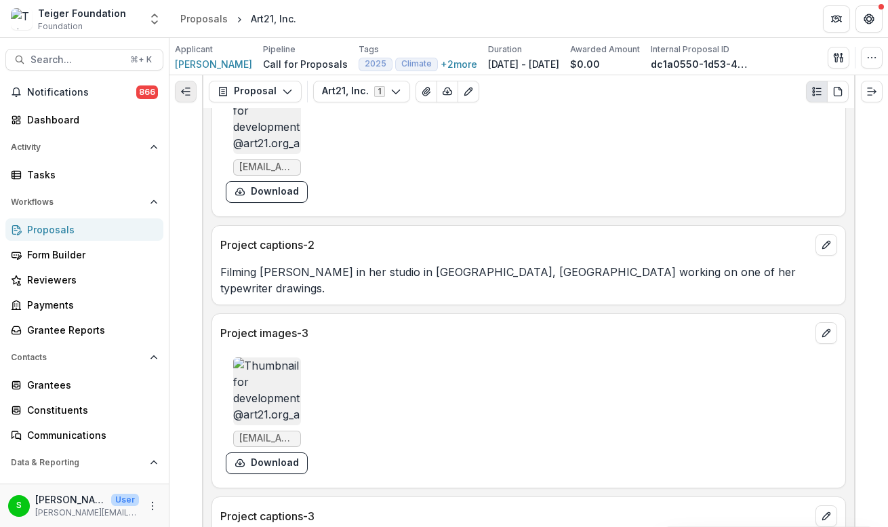
click at [189, 95] on line "Expand left" at bounding box center [188, 95] width 4 height 0
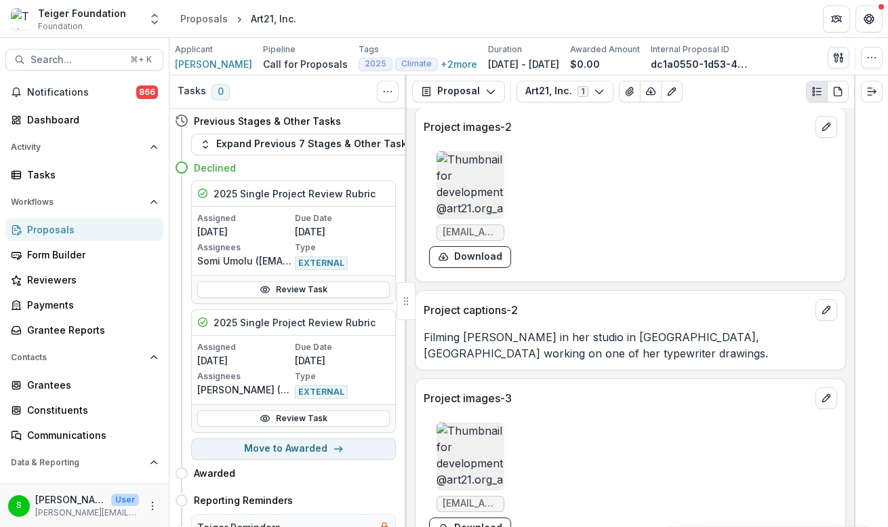
click at [547, 290] on div "Project captions-2 Filming [PERSON_NAME] in her studio in [GEOGRAPHIC_DATA], [G…" at bounding box center [630, 330] width 431 height 80
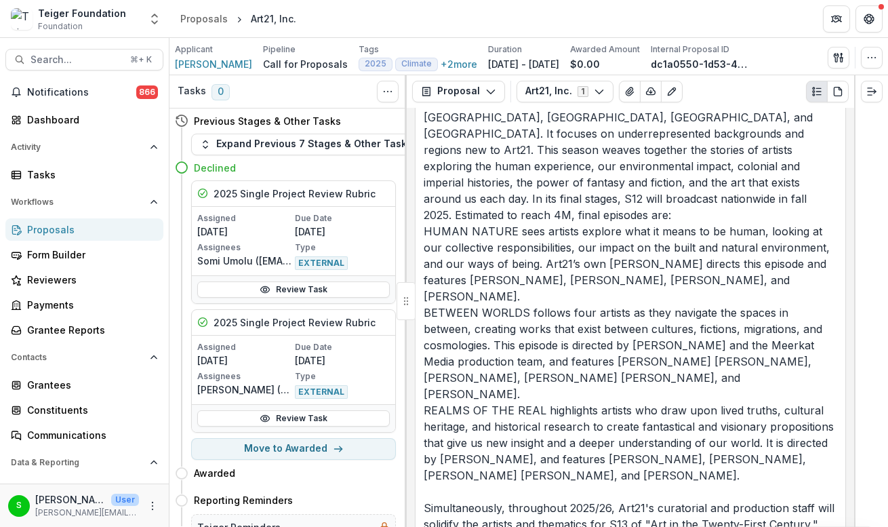
scroll to position [4000, 0]
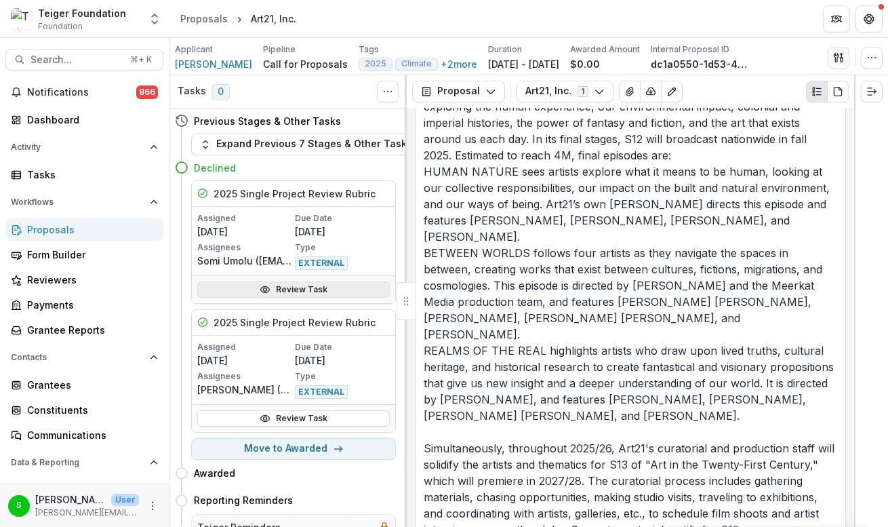
click at [291, 288] on link "Review Task" at bounding box center [293, 289] width 193 height 16
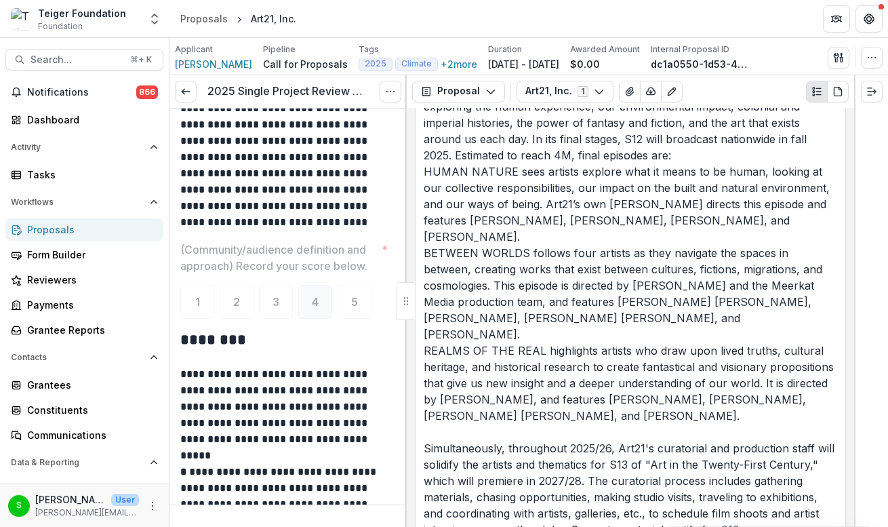
scroll to position [4472, 0]
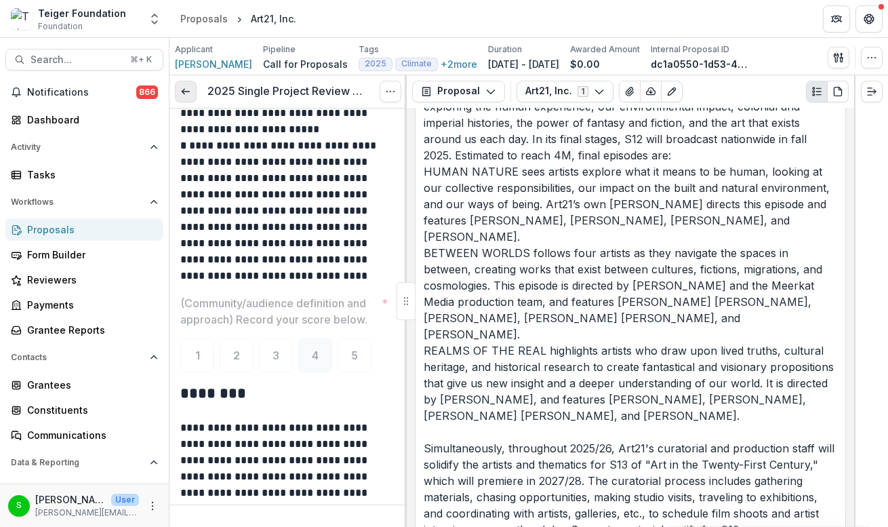
click at [182, 97] on link at bounding box center [186, 92] width 22 height 22
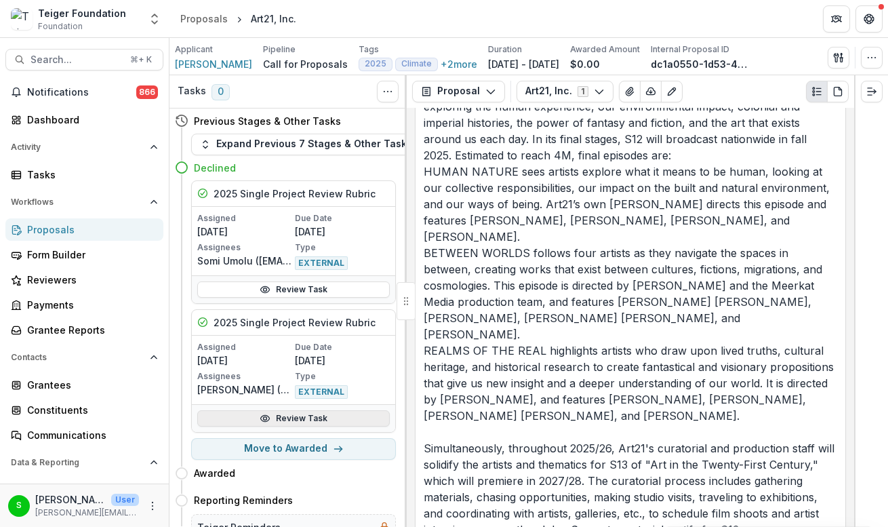
click at [264, 416] on circle at bounding box center [265, 417] width 3 height 3
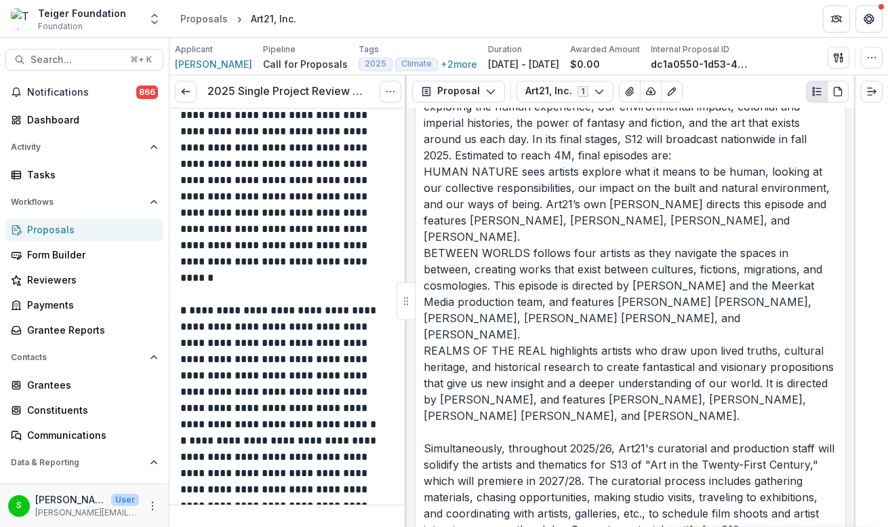
scroll to position [3248, 0]
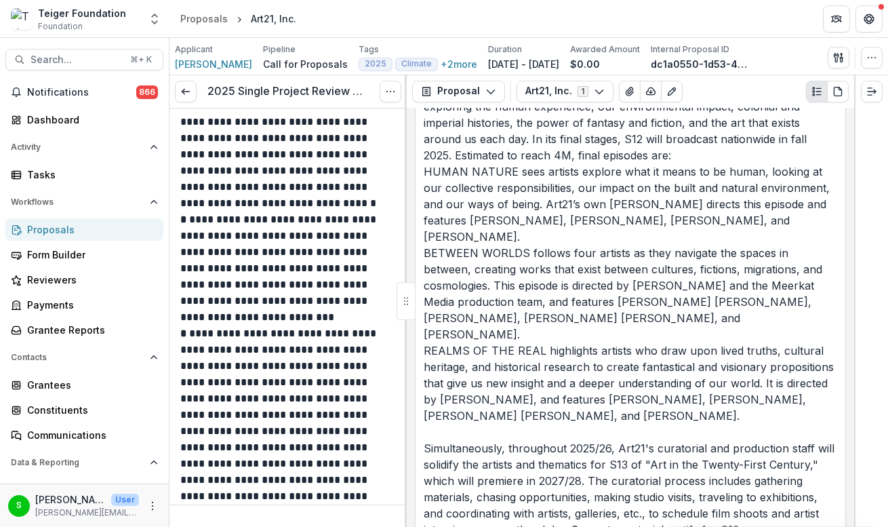
click at [534, 401] on p "Art21 requests support for the biennial documentary film series "Art in the Twe…" at bounding box center [631, 375] width 414 height 1335
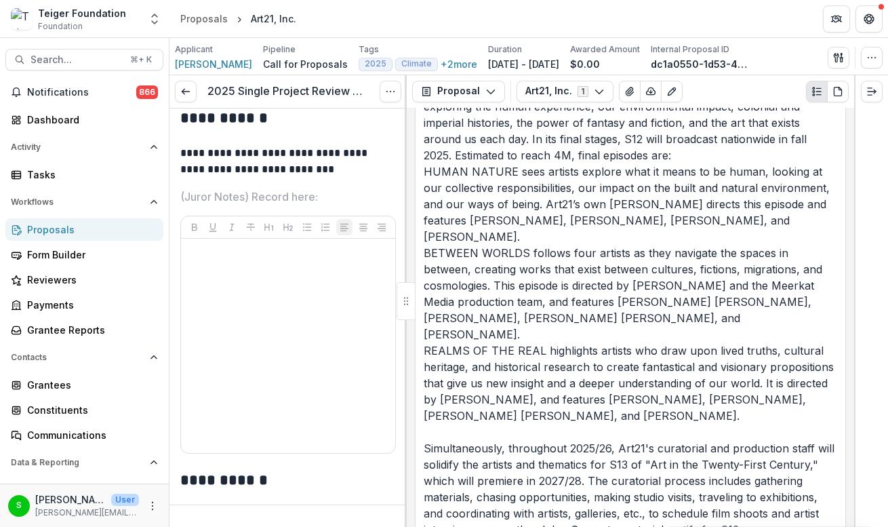
scroll to position [5115, 0]
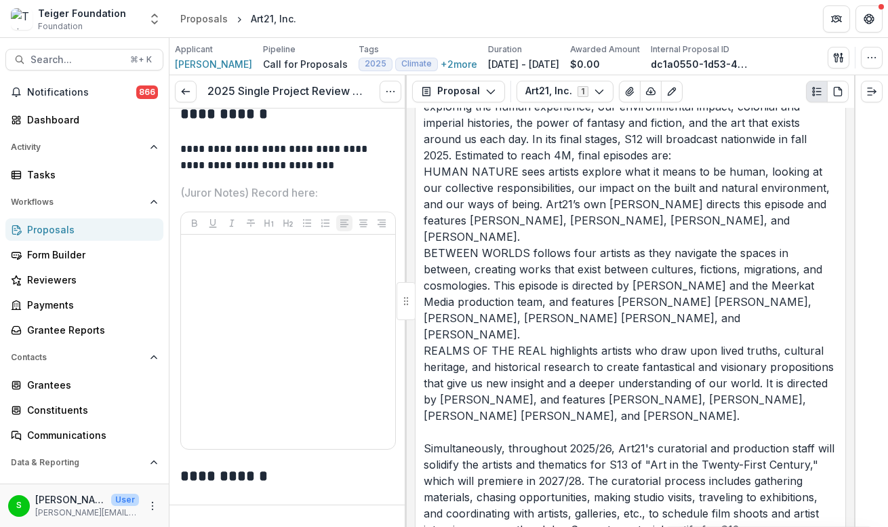
click at [565, 325] on p "Art21 requests support for the biennial documentary film series "Art in the Twe…" at bounding box center [631, 375] width 414 height 1335
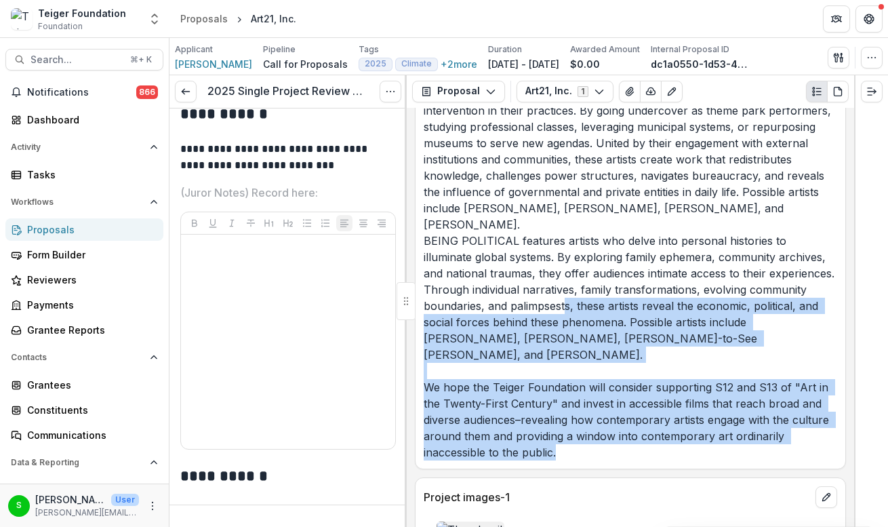
drag, startPoint x: 652, startPoint y: 355, endPoint x: 557, endPoint y: 220, distance: 165.6
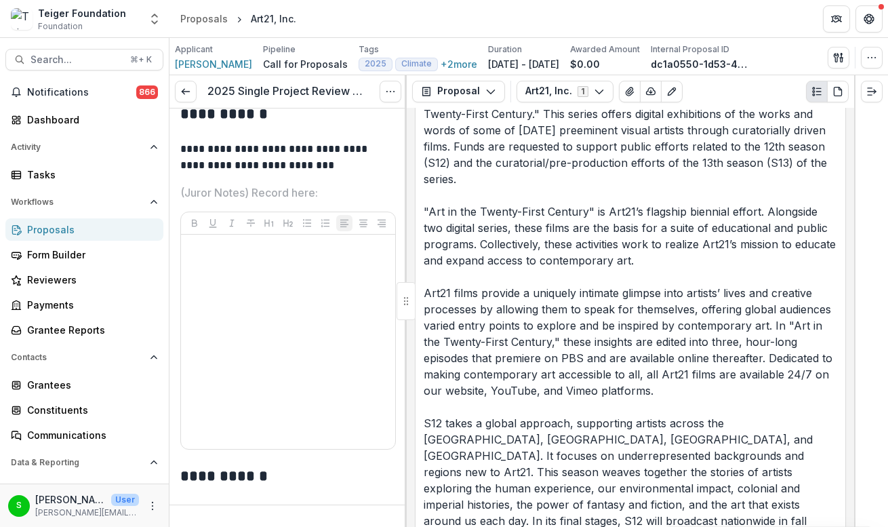
scroll to position [3433, 0]
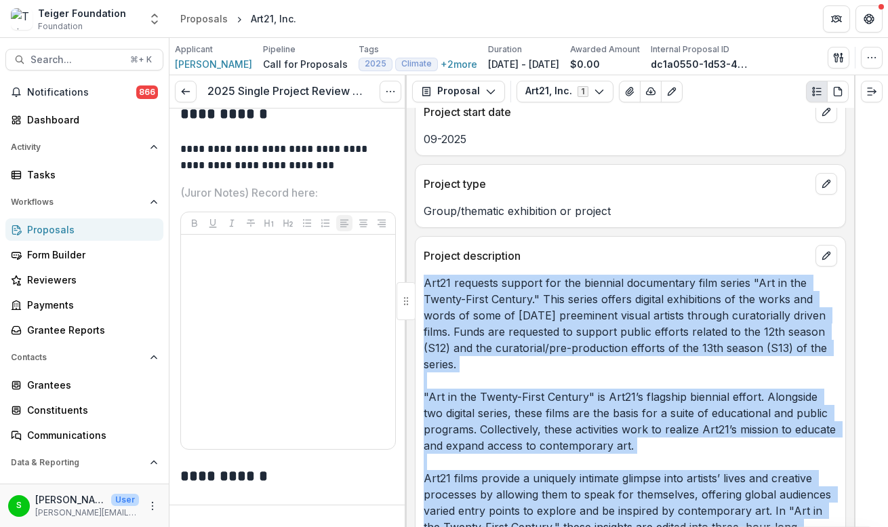
copy p "Lor99 ipsumdol sitamet con adi elitsedd eiusmodtemp inci utlabo "Etd ma ali Eni…"
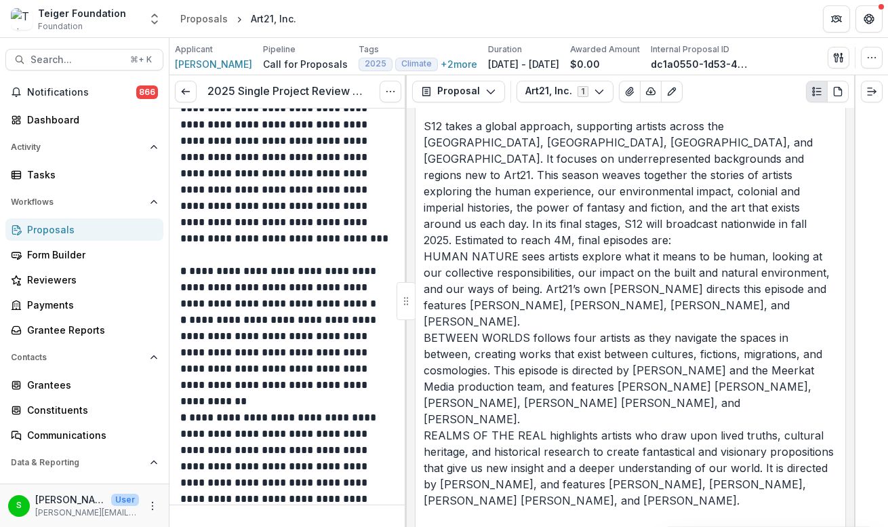
scroll to position [3896, 0]
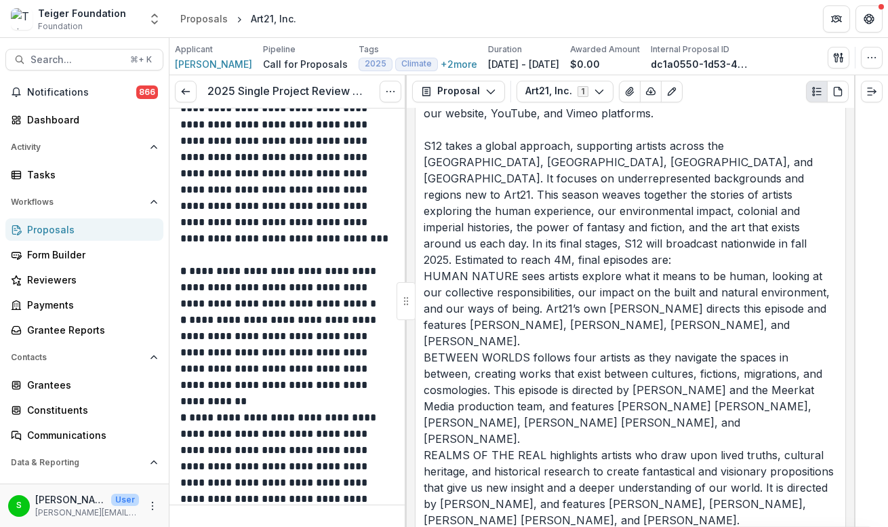
click at [663, 458] on p "Art21 requests support for the biennial documentary film series "Art in the Twe…" at bounding box center [631, 479] width 414 height 1335
drag, startPoint x: 679, startPoint y: 458, endPoint x: 488, endPoint y: 177, distance: 339.7
click at [488, 177] on p "Art21 requests support for the biennial documentary film series "Art in the Twe…" at bounding box center [631, 479] width 414 height 1335
click at [425, 134] on p "Art21 requests support for the biennial documentary film series "Art in the Twe…" at bounding box center [631, 479] width 414 height 1335
copy p "L09 ipsum d sitame consecte, adipiscing elitsed doeius tem Incididu, Utlaboree …"
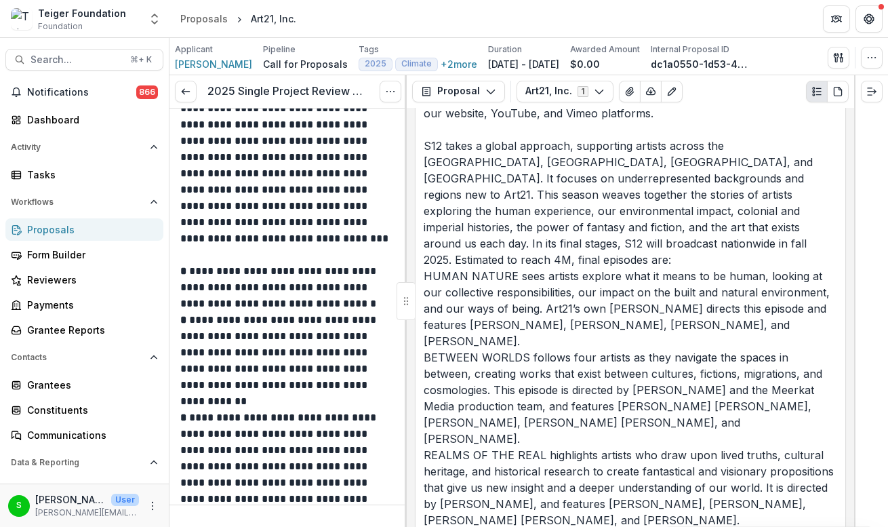
click at [522, 239] on p "Art21 requests support for the biennial documentary film series "Art in the Twe…" at bounding box center [631, 479] width 414 height 1335
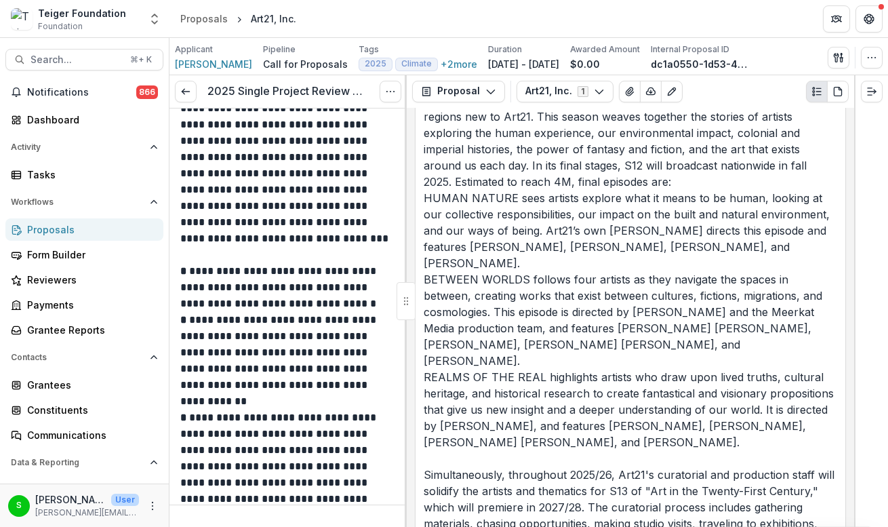
scroll to position [4196, 0]
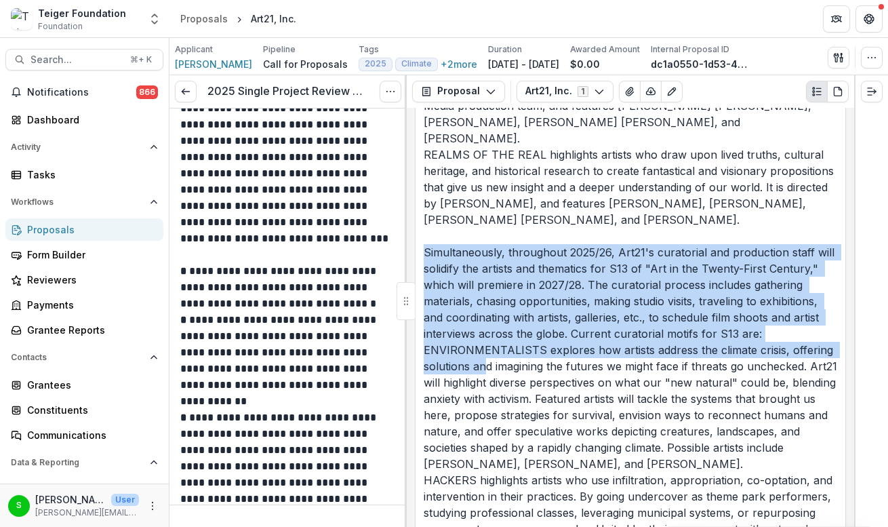
drag, startPoint x: 425, startPoint y: 186, endPoint x: 488, endPoint y: 306, distance: 135.0
click at [487, 304] on p "Art21 requests support for the biennial documentary film series "Art in the Twe…" at bounding box center [631, 179] width 414 height 1335
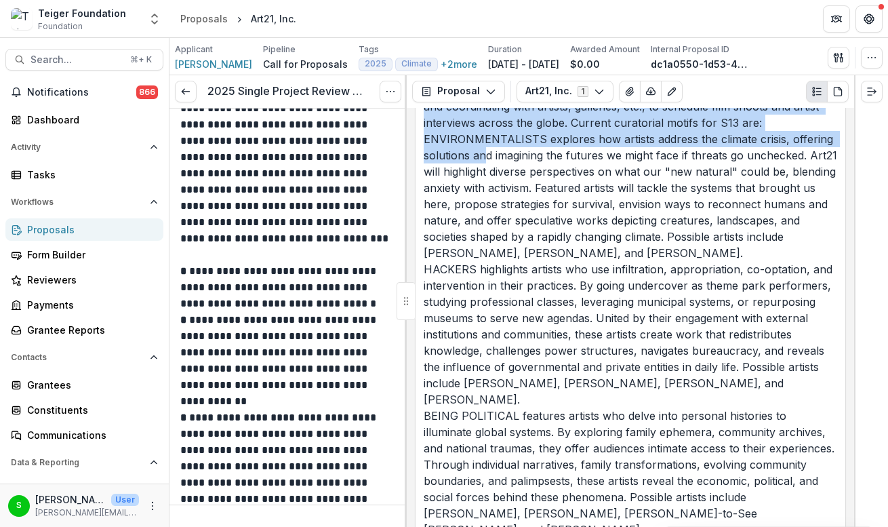
scroll to position [4454, 0]
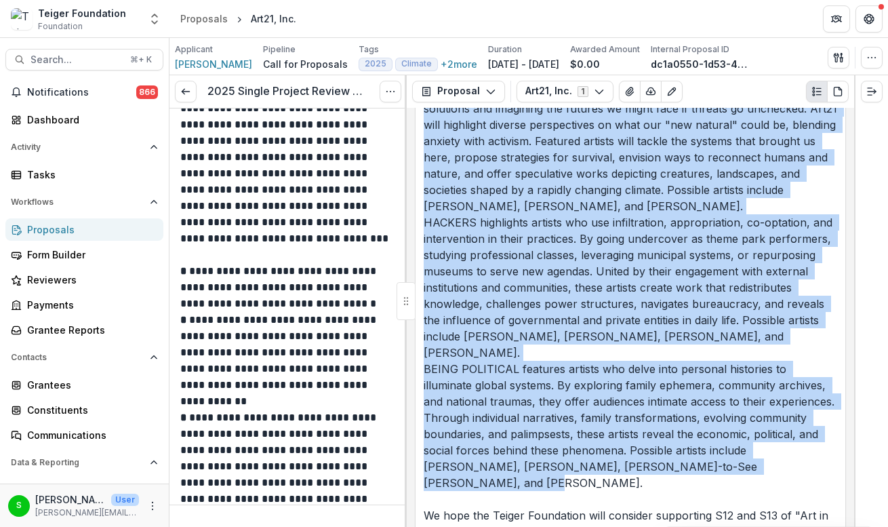
copy p "Simultaneously, throughout 2025/26, Art21's curatorial and production staff wil…"
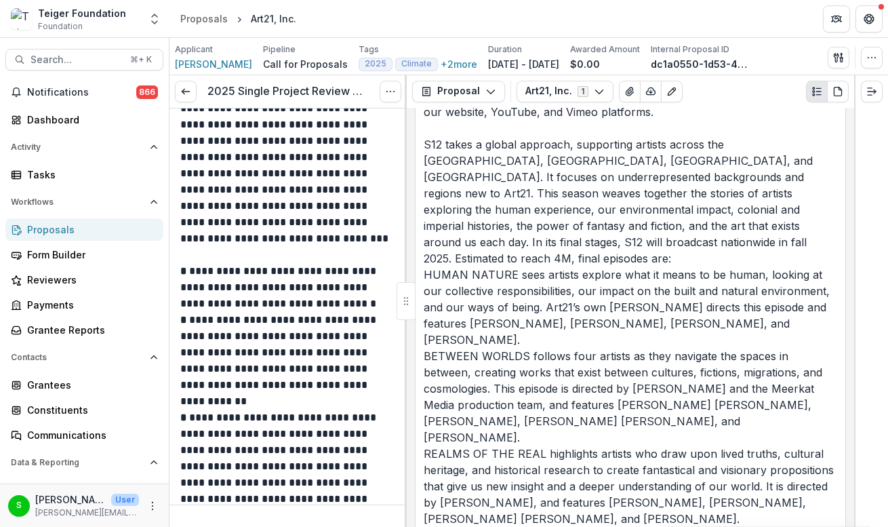
scroll to position [3873, 0]
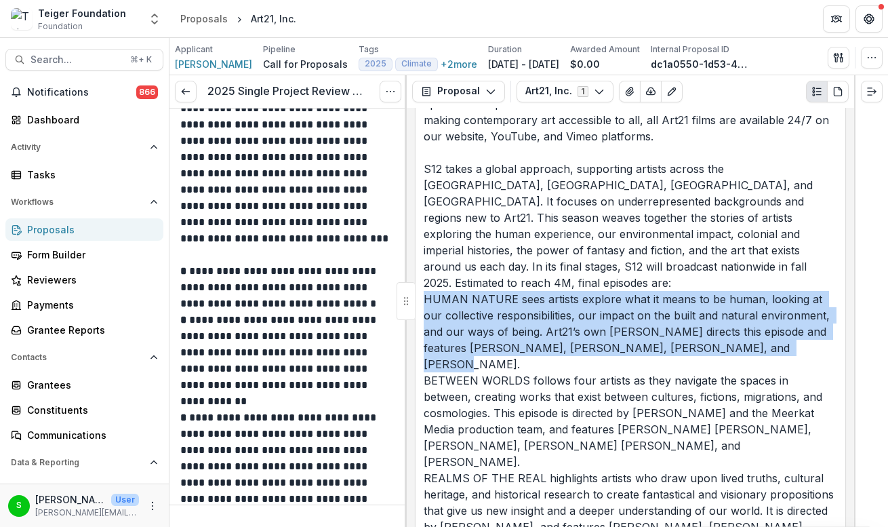
drag, startPoint x: 427, startPoint y: 267, endPoint x: 726, endPoint y: 316, distance: 303.7
click at [726, 316] on p "Art21 requests support for the biennial documentary film series "Art in the Twe…" at bounding box center [631, 502] width 414 height 1335
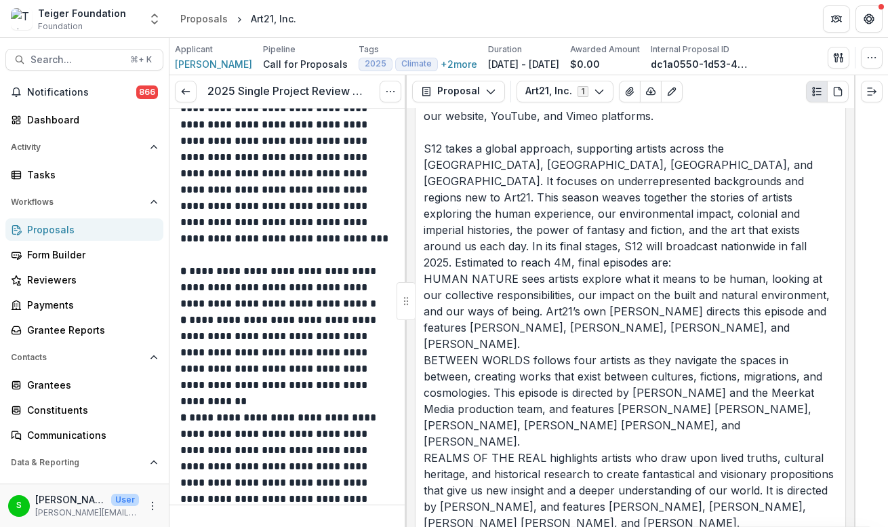
scroll to position [3895, 0]
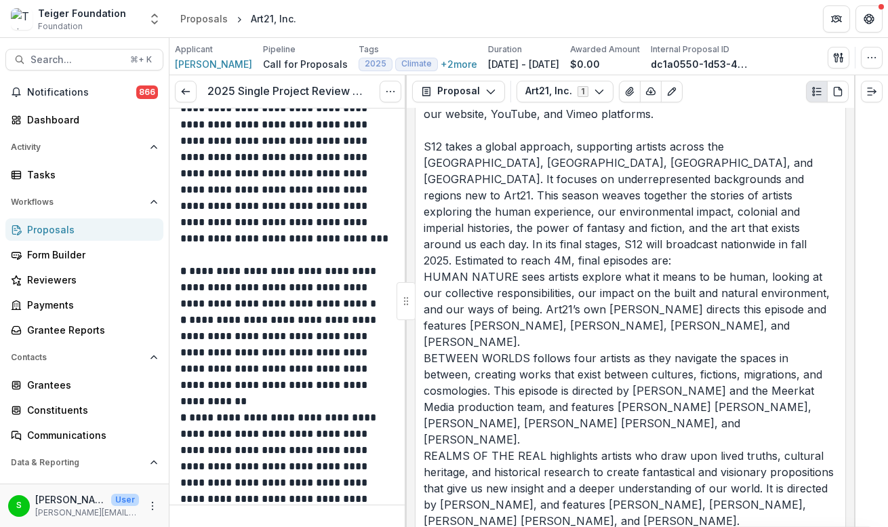
click at [696, 246] on p "Art21 requests support for the biennial documentary film series "Art in the Twe…" at bounding box center [631, 480] width 414 height 1335
click at [686, 231] on p "Art21 requests support for the biennial documentary film series "Art in the Twe…" at bounding box center [631, 480] width 414 height 1335
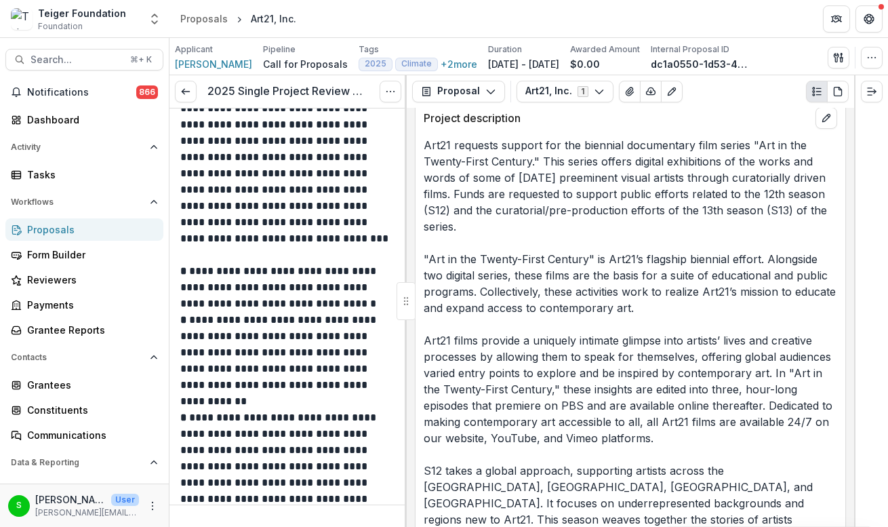
scroll to position [3534, 0]
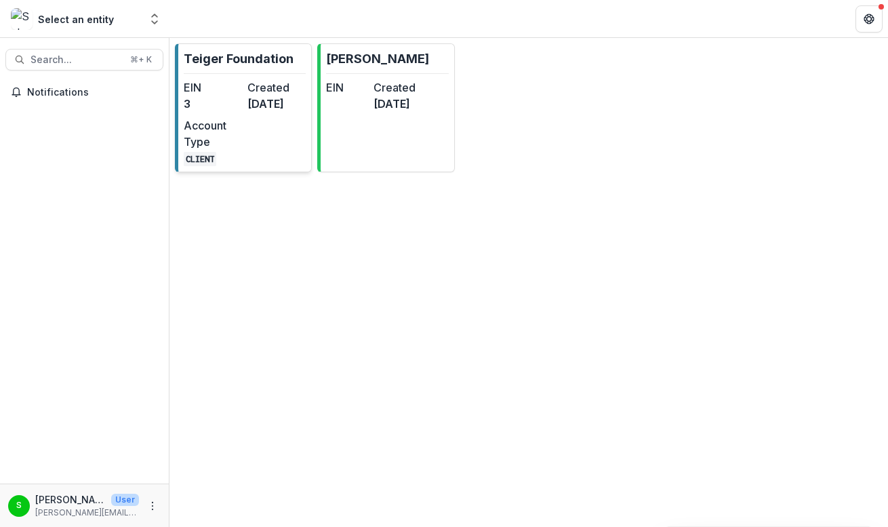
click at [264, 137] on div "EIN 3 Created [DATE] Account Type CLIENT" at bounding box center [245, 122] width 122 height 87
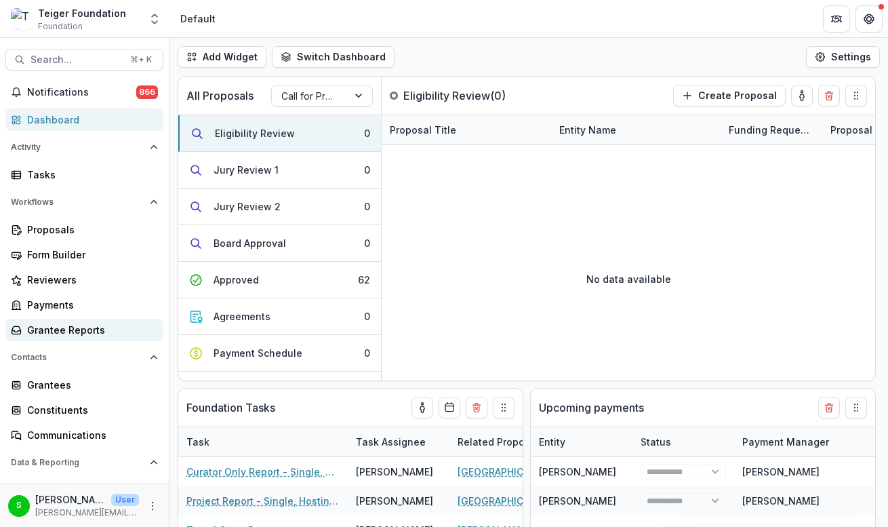
click at [80, 326] on div "Grantee Reports" at bounding box center [89, 330] width 125 height 14
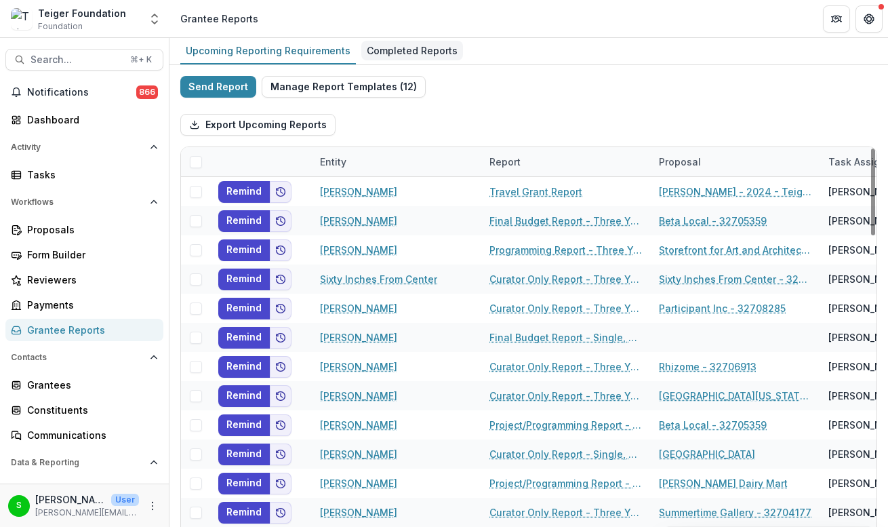
click at [392, 56] on div "Completed Reports" at bounding box center [412, 51] width 102 height 20
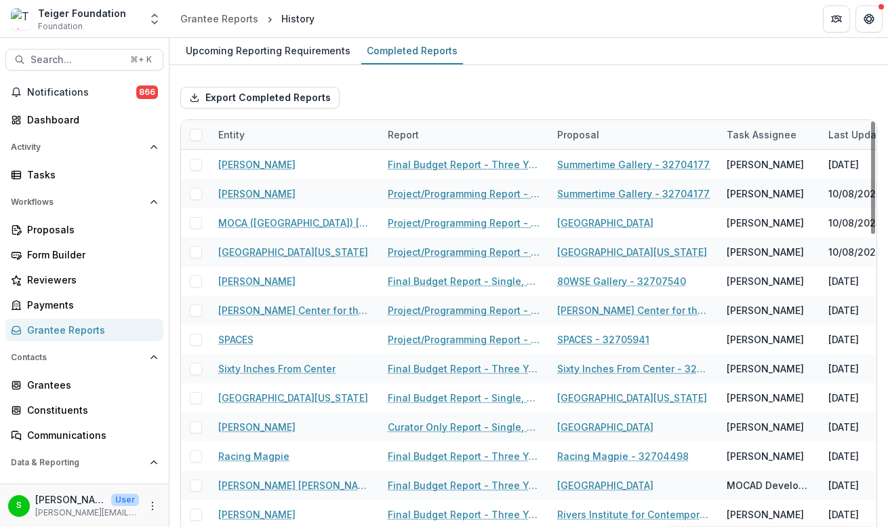
click at [426, 139] on div "Report" at bounding box center [403, 134] width 47 height 14
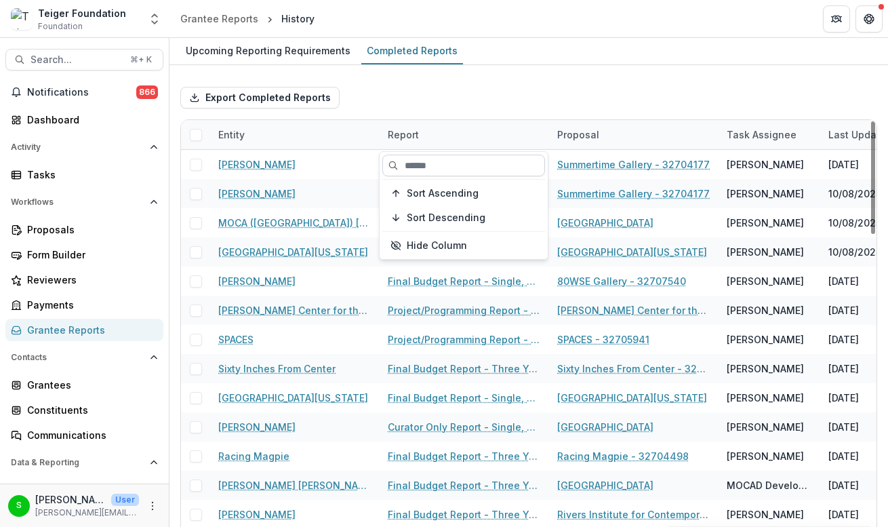
click at [453, 158] on input at bounding box center [463, 166] width 163 height 22
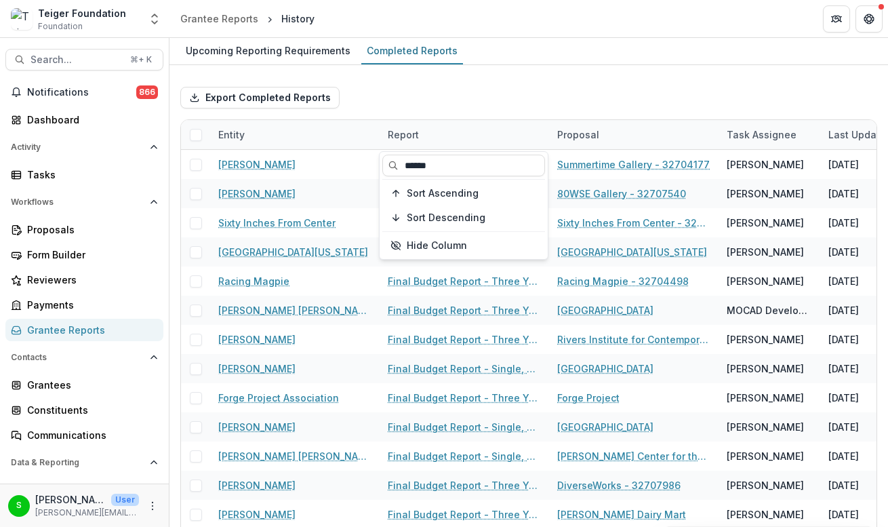
type input "******"
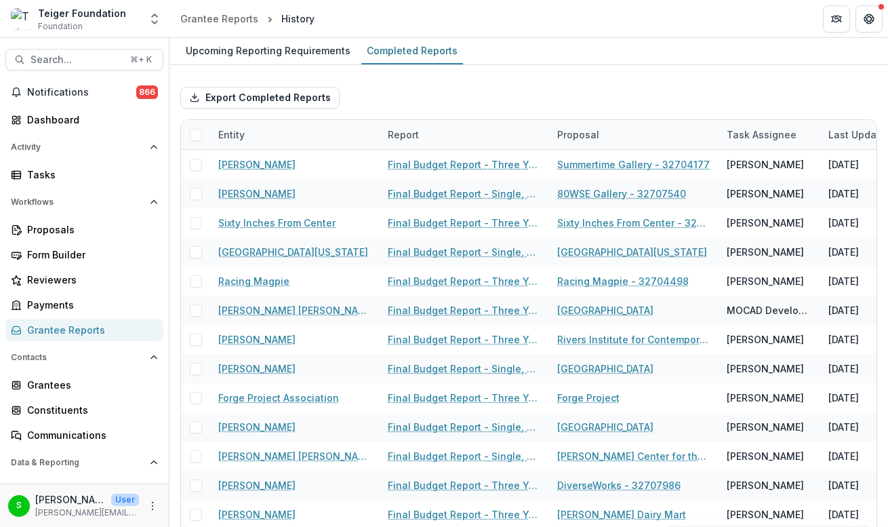
click at [481, 98] on div "Export Completed Reports" at bounding box center [528, 97] width 697 height 43
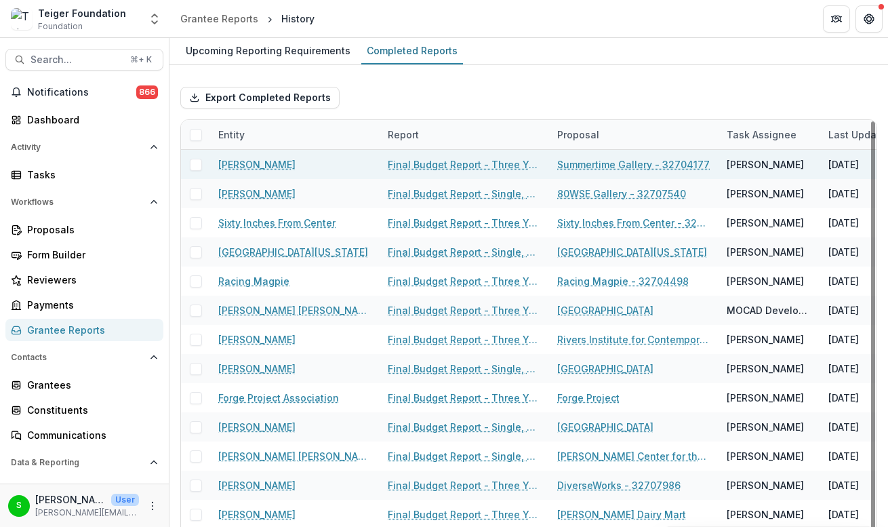
click at [415, 162] on link "Final Budget Report - Three Year" at bounding box center [464, 164] width 153 height 14
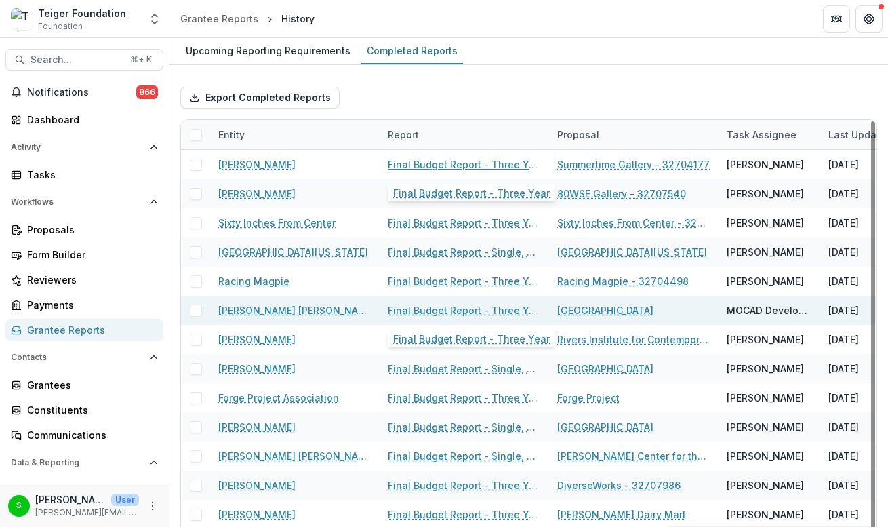
scroll to position [4, 0]
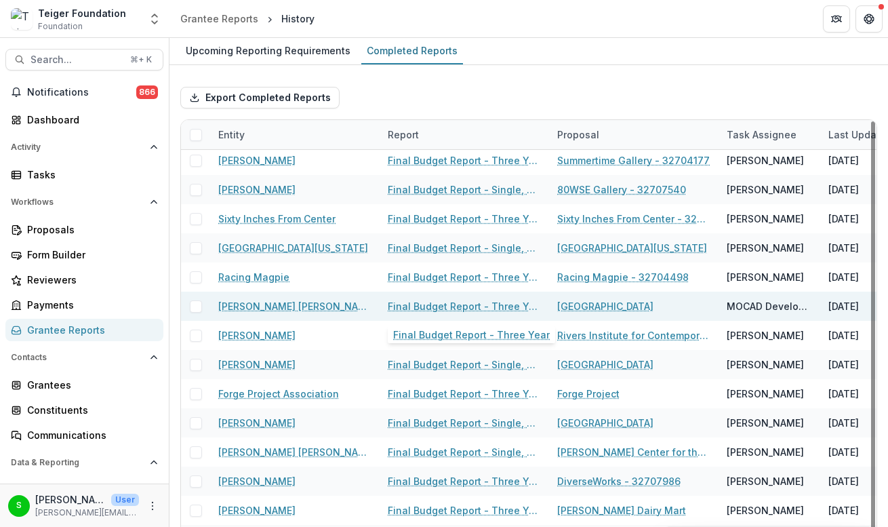
click at [484, 304] on link "Final Budget Report - Three Year" at bounding box center [464, 306] width 153 height 14
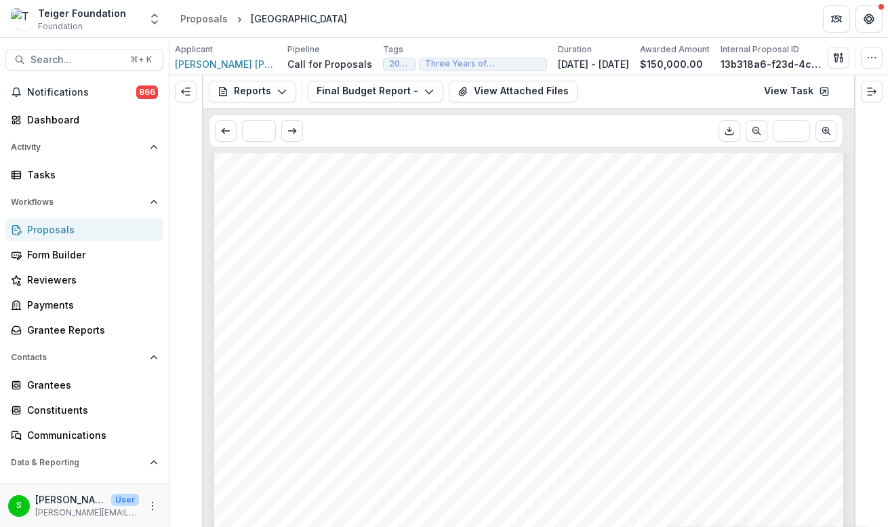
scroll to position [139, 0]
click at [503, 93] on button "View Attached Files" at bounding box center [513, 92] width 129 height 22
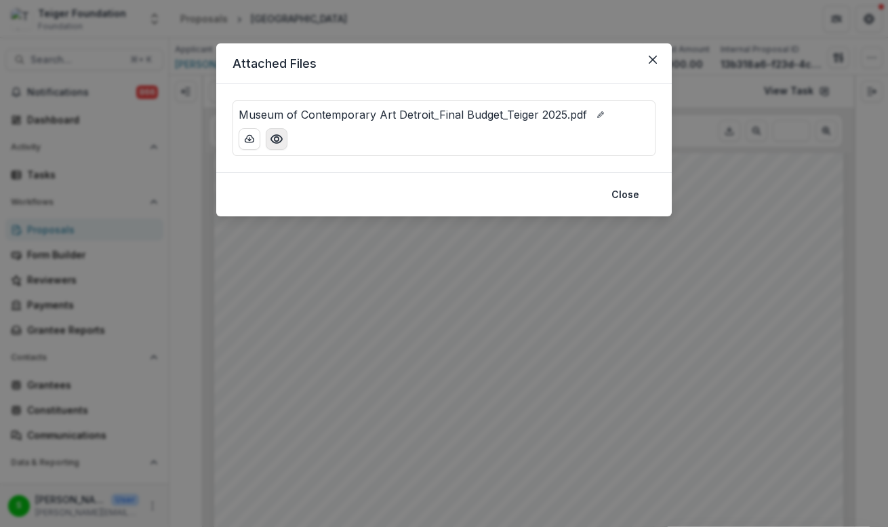
click at [270, 144] on icon "Preview Museum of Contemporary Art Detroit_Final Budget_Teiger 2025.pdf" at bounding box center [277, 139] width 14 height 14
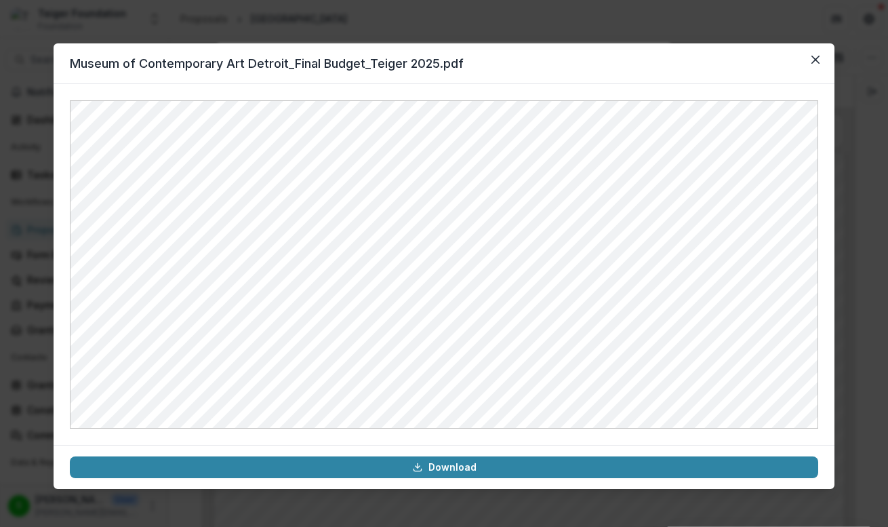
click at [367, 501] on div "Museum of Contemporary Art Detroit_Final Budget_Teiger 2025.pdf Download" at bounding box center [444, 263] width 888 height 527
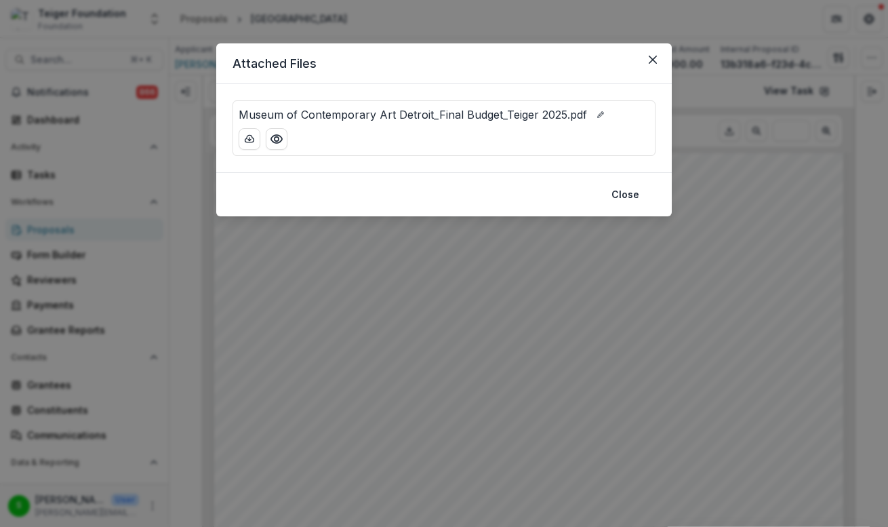
click at [338, 288] on div "Attached Files Museum of Contemporary Art Detroit_Final Budget_Teiger 2025.pdf …" at bounding box center [444, 263] width 888 height 527
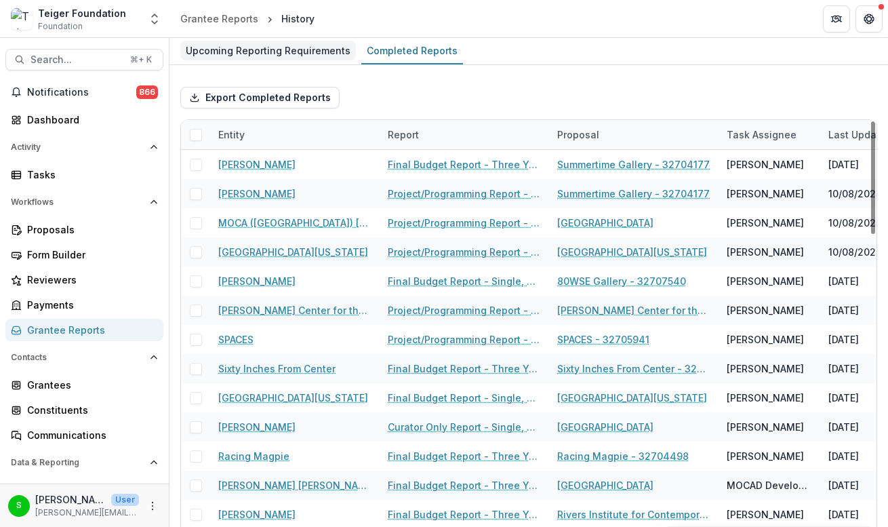
click at [254, 50] on div "Upcoming Reporting Requirements" at bounding box center [268, 51] width 176 height 20
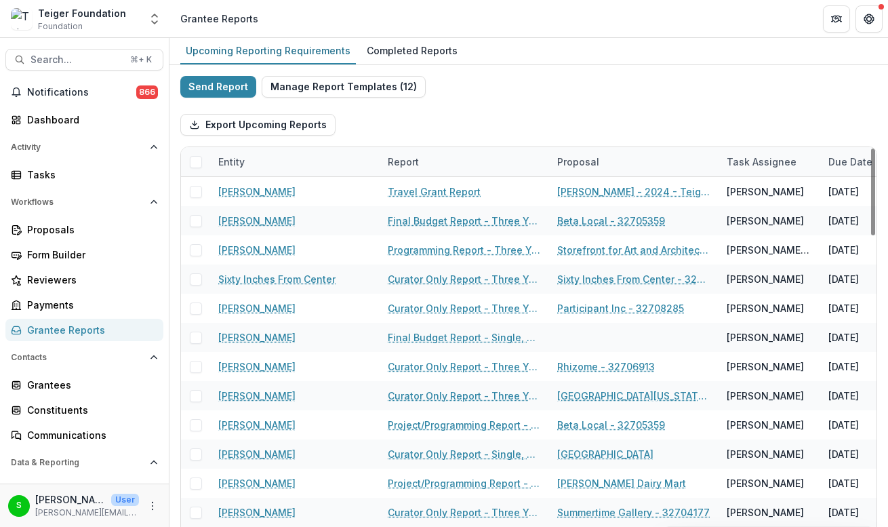
click at [422, 162] on div "Report" at bounding box center [403, 162] width 47 height 14
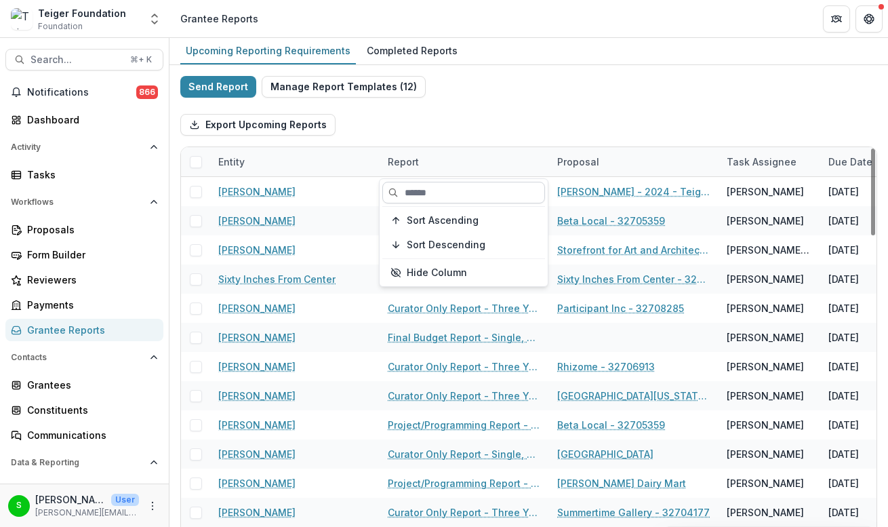
click at [418, 195] on input at bounding box center [463, 193] width 163 height 22
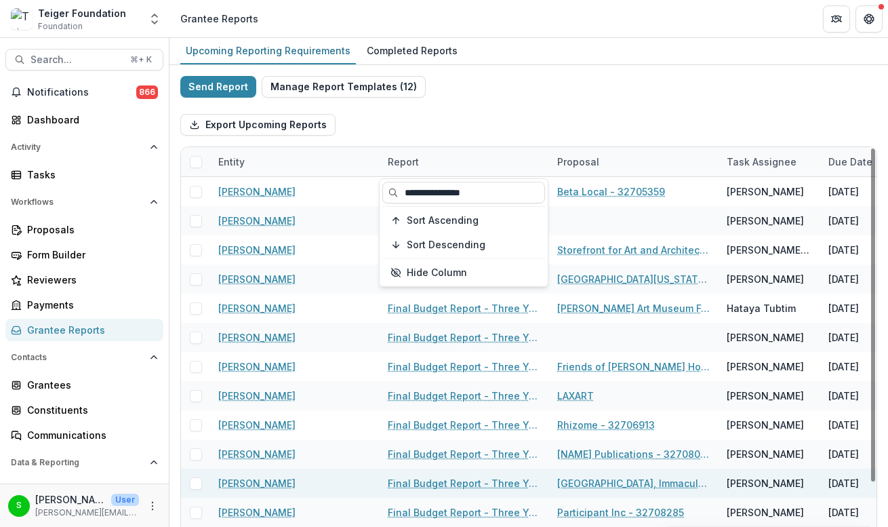
type input "**********"
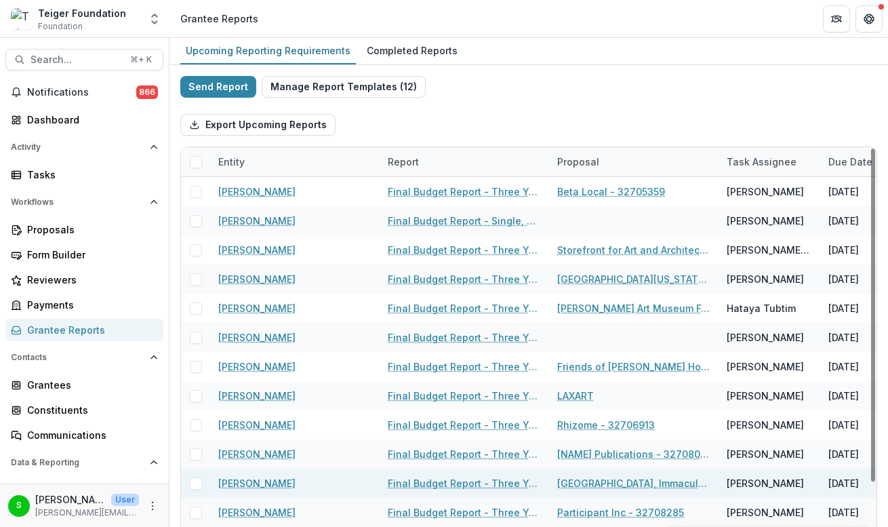
click at [446, 486] on link "Final Budget Report - Three Year" at bounding box center [464, 483] width 153 height 14
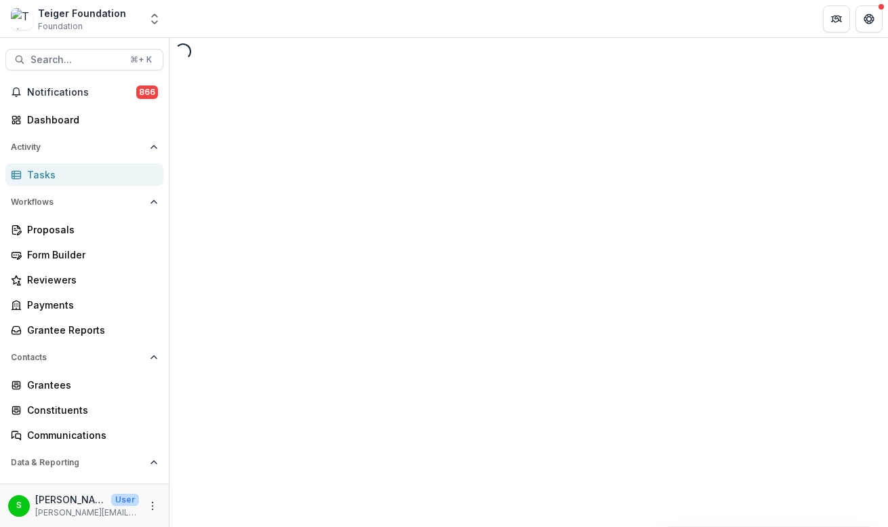
select select "********"
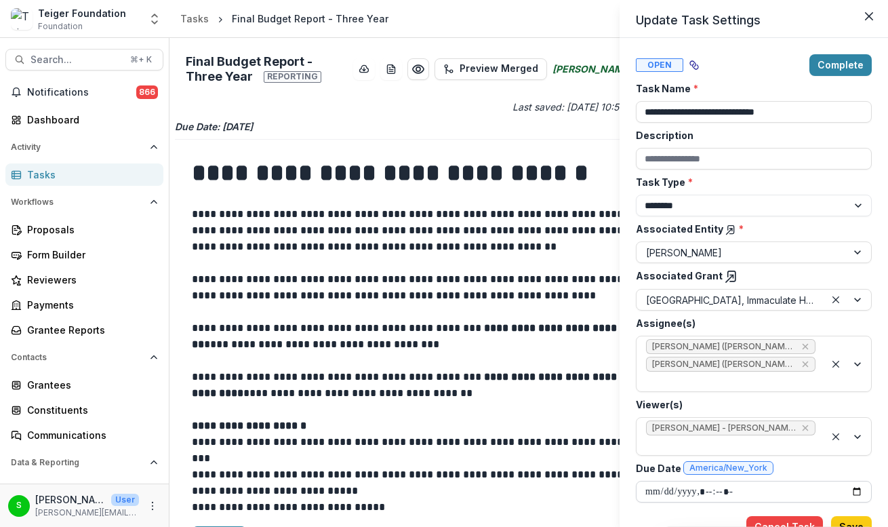
click at [654, 481] on input "Due Date America/New_York" at bounding box center [754, 492] width 236 height 22
click at [697, 481] on input "Due Date America/New_York" at bounding box center [754, 492] width 236 height 22
type input "**********"
click at [696, 508] on div "Cancel Task Save" at bounding box center [754, 523] width 236 height 30
click at [865, 516] on button "Save" at bounding box center [851, 527] width 41 height 22
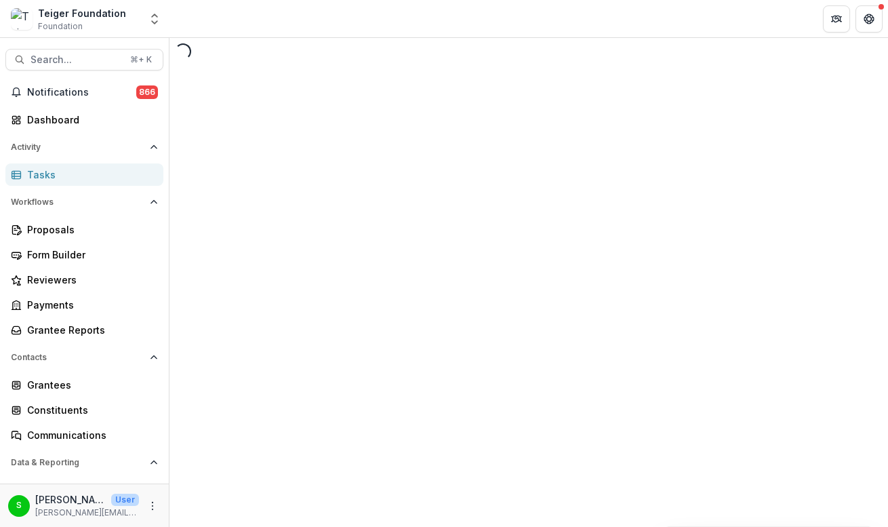
select select "********"
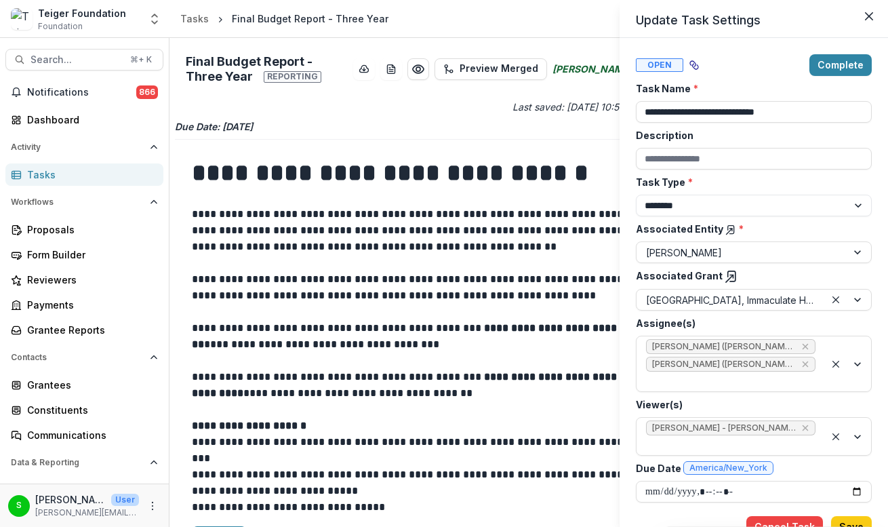
type input "**********"
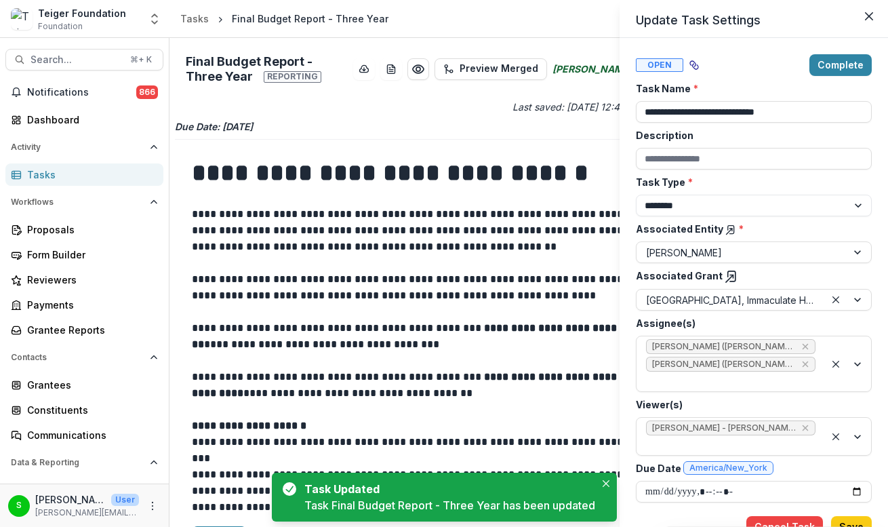
click at [473, 263] on div "**********" at bounding box center [444, 263] width 888 height 527
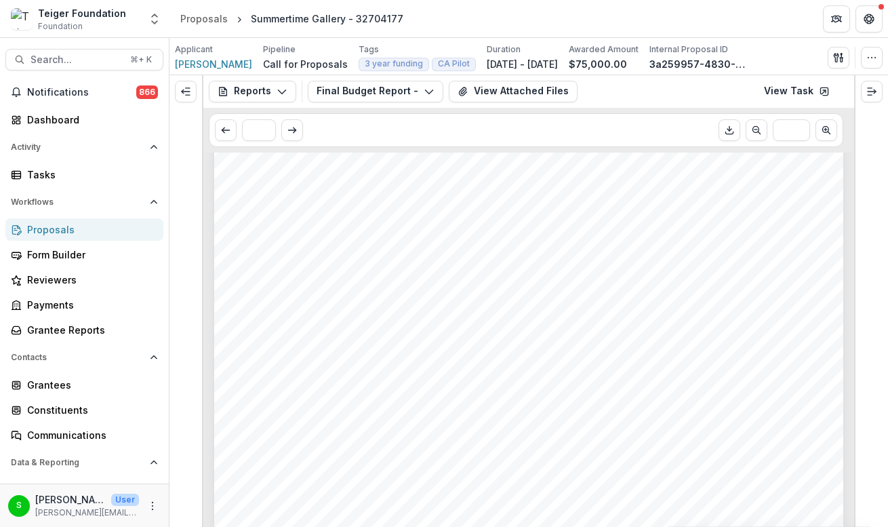
scroll to position [968, 0]
click at [497, 96] on button "View Attached Files" at bounding box center [513, 92] width 129 height 22
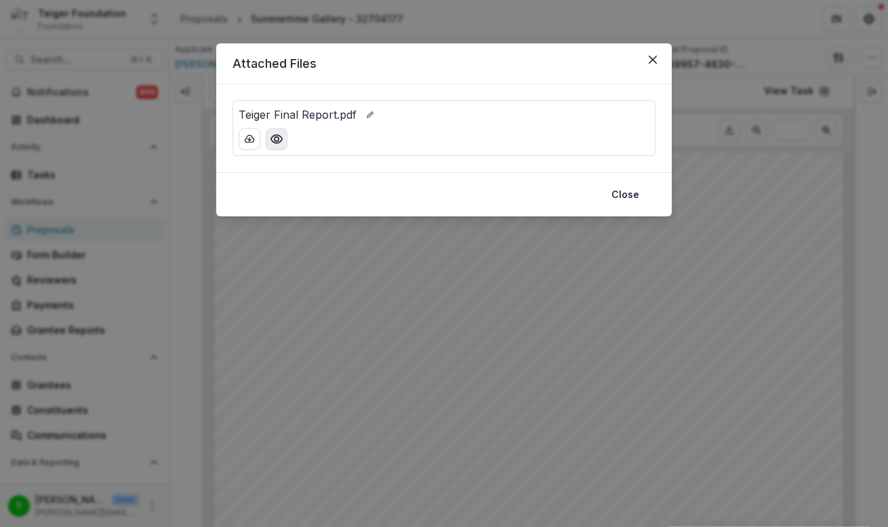
click at [275, 140] on circle "Preview Teiger Final Report.pdf" at bounding box center [277, 139] width 4 height 4
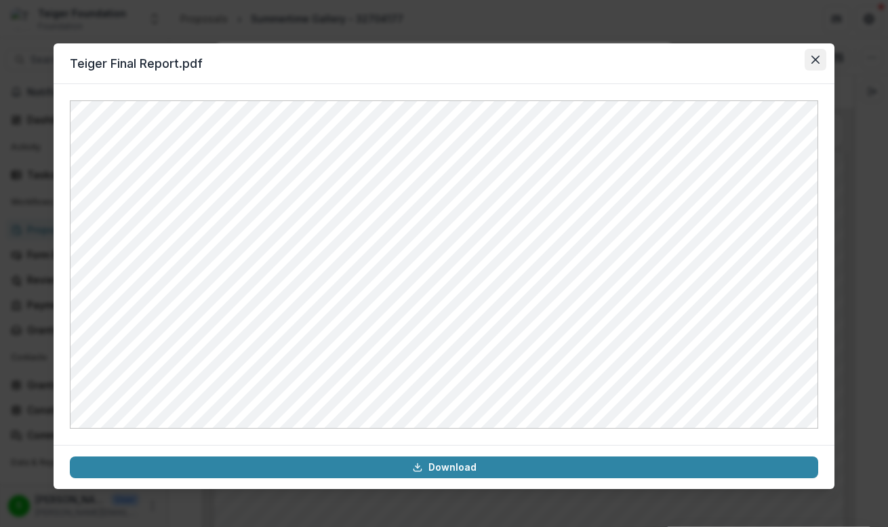
click at [817, 52] on button "Close" at bounding box center [816, 60] width 22 height 22
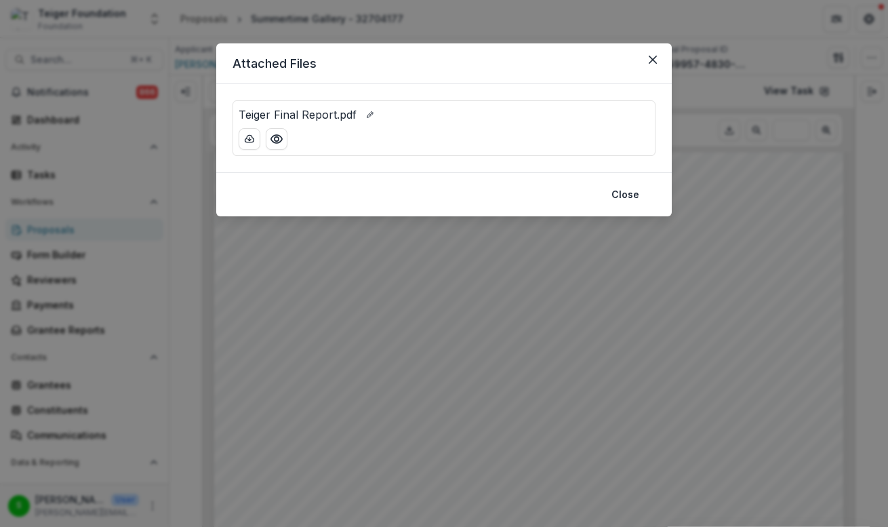
click at [490, 332] on div "Attached Files Teiger Final Report.pdf Close" at bounding box center [444, 263] width 888 height 527
